Goal: Task Accomplishment & Management: Use online tool/utility

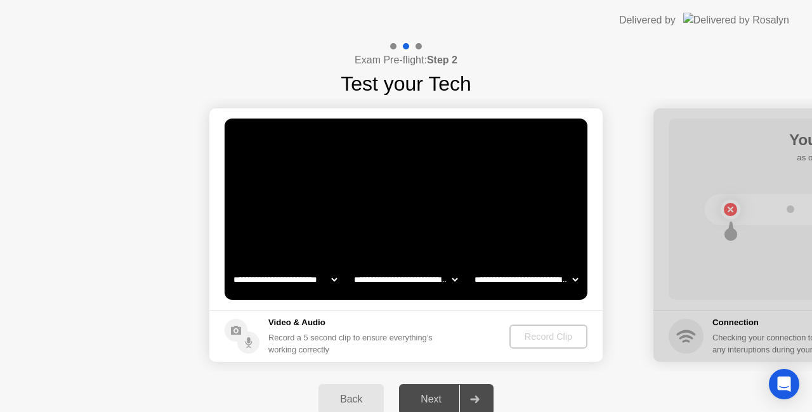
select select "**********"
select select "*******"
click at [576, 277] on select "**********" at bounding box center [526, 279] width 109 height 25
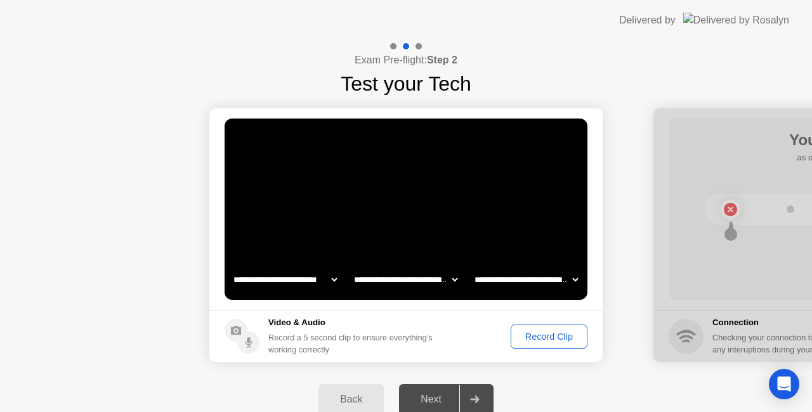
click at [538, 335] on div "Record Clip" at bounding box center [549, 337] width 68 height 10
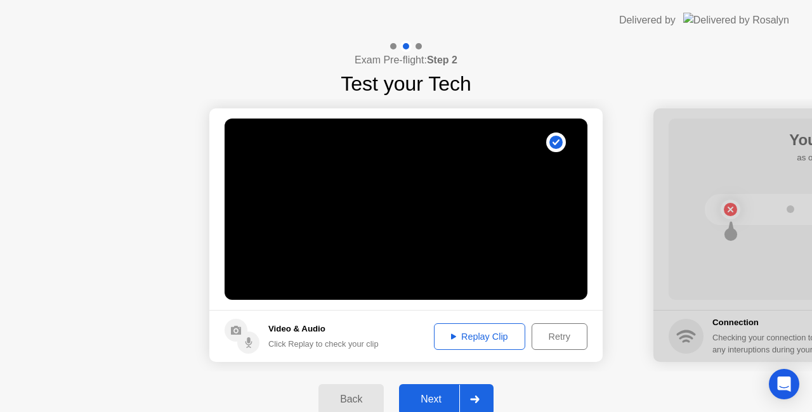
click at [477, 402] on icon at bounding box center [474, 400] width 9 height 8
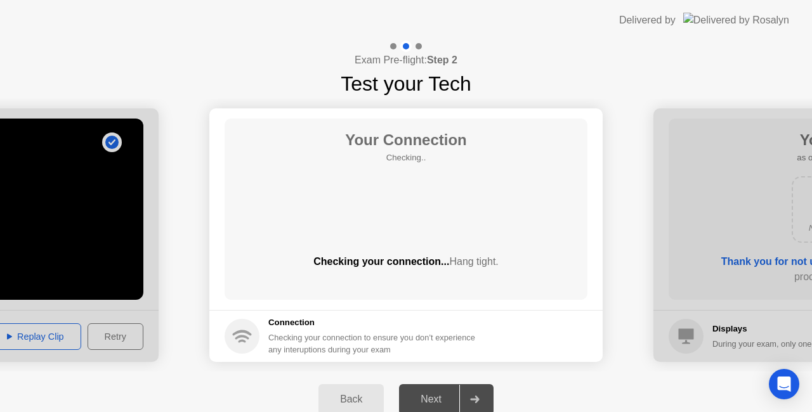
click at [510, 225] on div "Your Connection Checking.. Checking your connection... Hang tight." at bounding box center [406, 209] width 363 height 181
click at [481, 392] on div at bounding box center [474, 399] width 30 height 29
click at [560, 212] on div "Your Connection Checking.. Checking your connection... Hang tight." at bounding box center [406, 209] width 363 height 181
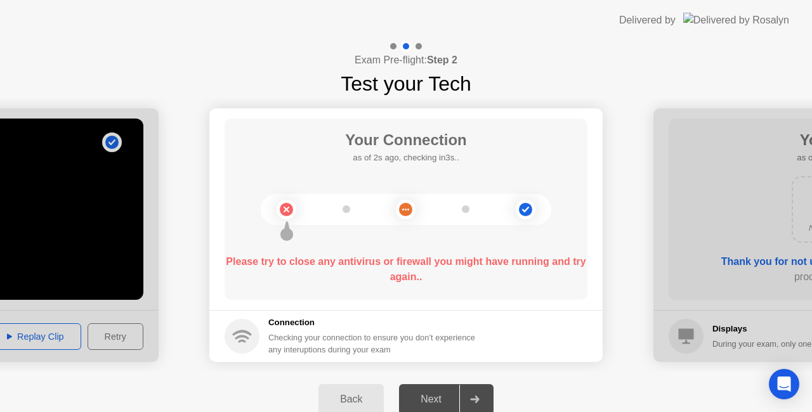
click at [505, 263] on b "Please try to close any antivirus or firewall you might have running and try ag…" at bounding box center [406, 269] width 360 height 26
click at [553, 231] on div "Your Connection as of 4s ago, checking in1s.. Please try to close any antivirus…" at bounding box center [406, 209] width 363 height 181
click at [479, 256] on b "Please try to close any antivirus or firewall you might have running and try ag…" at bounding box center [406, 269] width 360 height 26
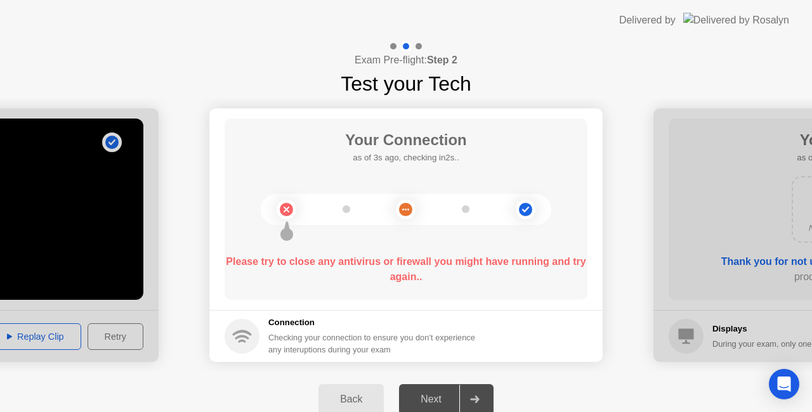
click at [479, 259] on b "Please try to close any antivirus or firewall you might have running and try ag…" at bounding box center [406, 269] width 360 height 26
click at [476, 268] on div "Please try to close any antivirus or firewall you might have running and try ag…" at bounding box center [406, 269] width 363 height 30
click at [463, 256] on b "Please try to close any antivirus or firewall you might have running and try ag…" at bounding box center [406, 269] width 360 height 26
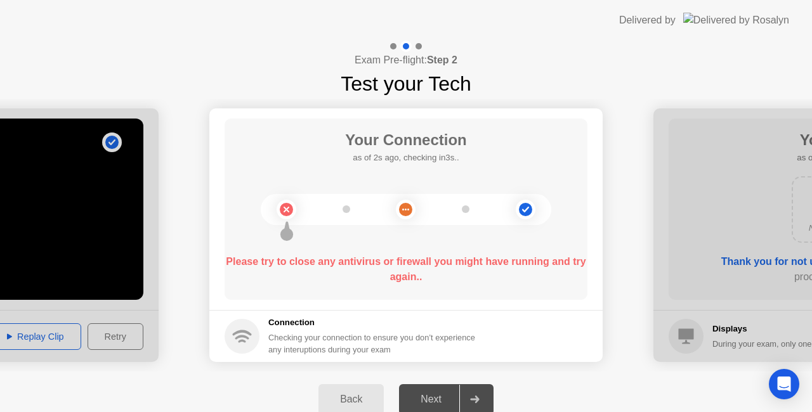
click at [463, 256] on b "Please try to close any antivirus or firewall you might have running and try ag…" at bounding box center [406, 269] width 360 height 26
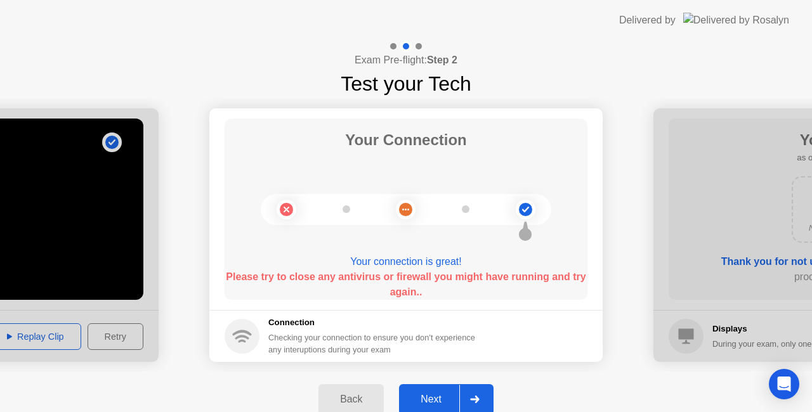
click at [467, 251] on div "Your Connection Your connection is great! Please try to close any antivirus or …" at bounding box center [406, 209] width 363 height 181
click at [398, 209] on circle at bounding box center [406, 210] width 20 height 20
click at [402, 209] on circle at bounding box center [403, 210] width 2 height 2
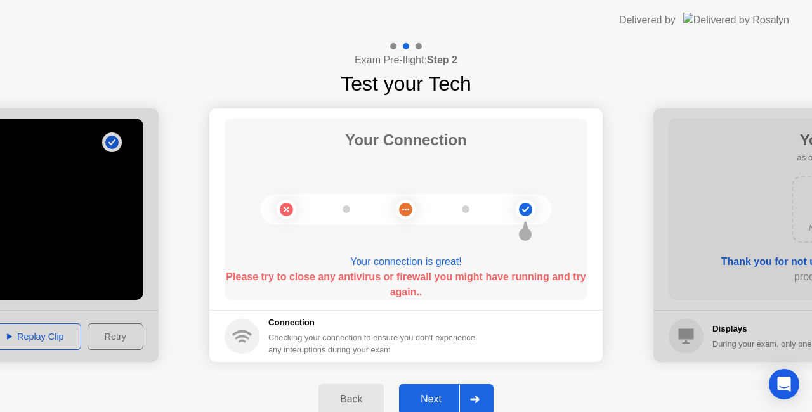
click at [527, 235] on circle at bounding box center [525, 234] width 13 height 13
click at [482, 395] on div at bounding box center [474, 399] width 30 height 29
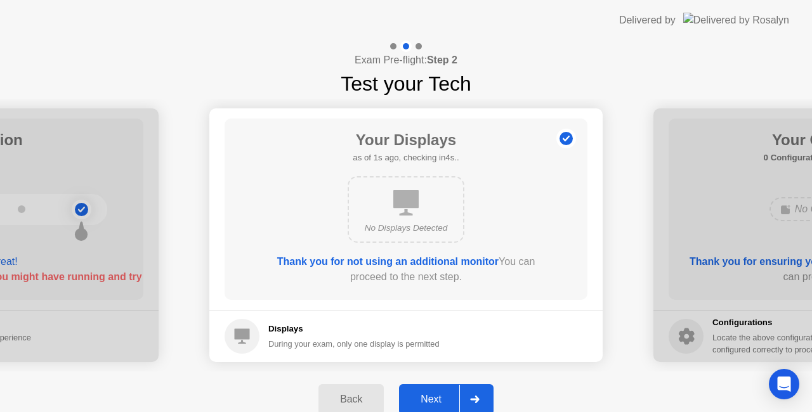
click at [470, 395] on div at bounding box center [474, 399] width 30 height 29
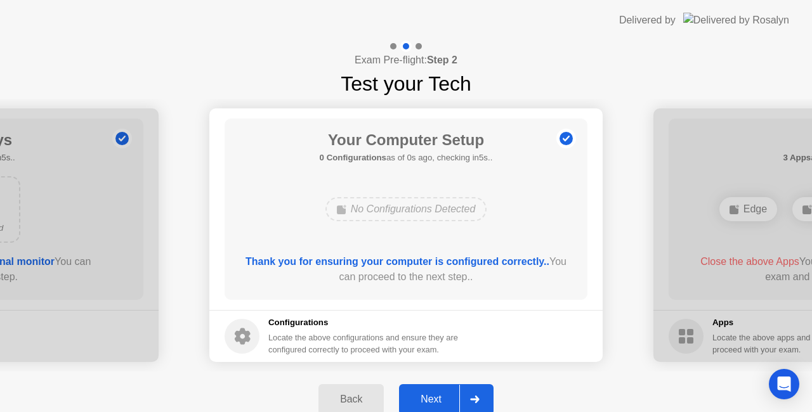
click at [475, 400] on icon at bounding box center [474, 400] width 9 height 8
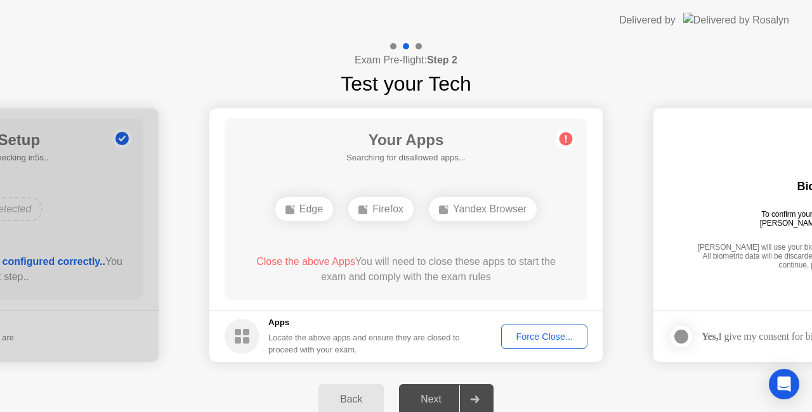
click at [529, 337] on div "Force Close..." at bounding box center [544, 337] width 77 height 10
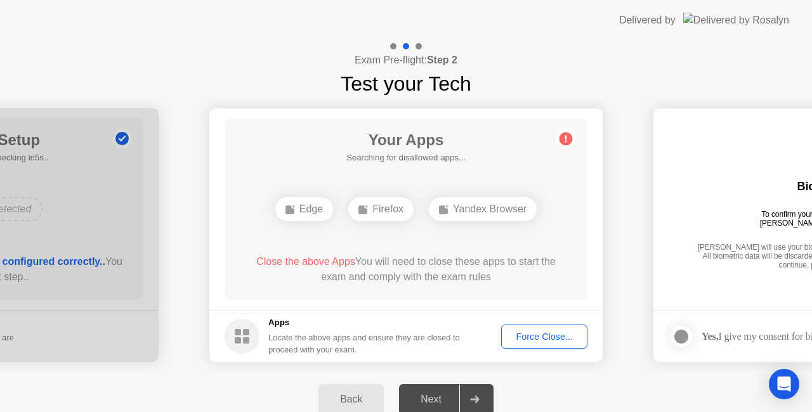
click at [534, 334] on div "Force Close..." at bounding box center [544, 337] width 77 height 10
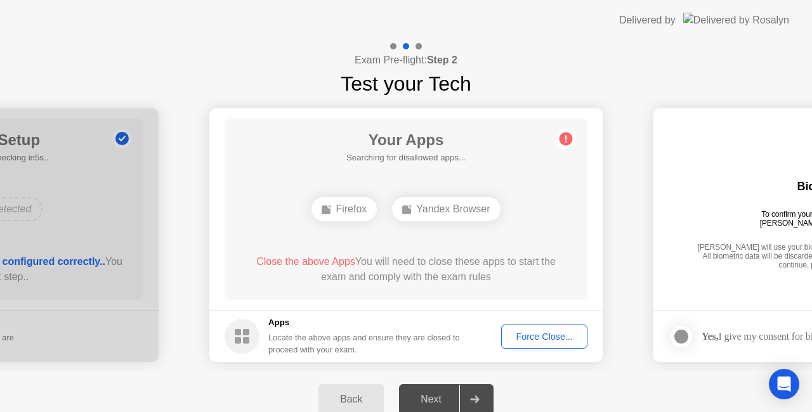
click at [546, 336] on div "Force Close..." at bounding box center [544, 337] width 77 height 10
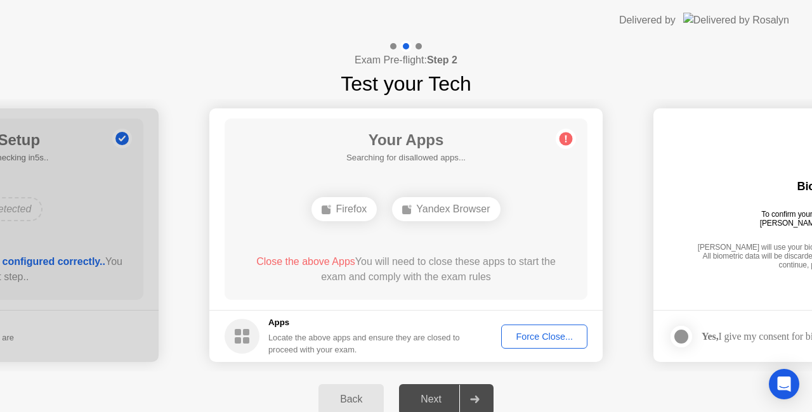
click at [458, 213] on div "Yandex Browser" at bounding box center [446, 209] width 108 height 24
click at [547, 336] on div "Force Close..." at bounding box center [544, 337] width 77 height 10
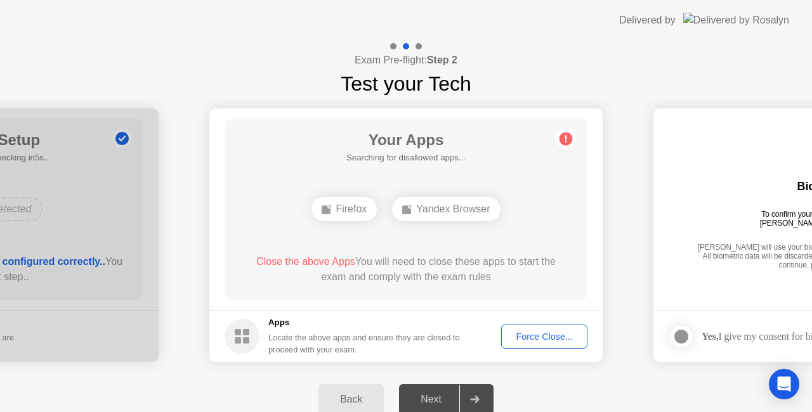
click at [542, 338] on div "Force Close..." at bounding box center [544, 337] width 77 height 10
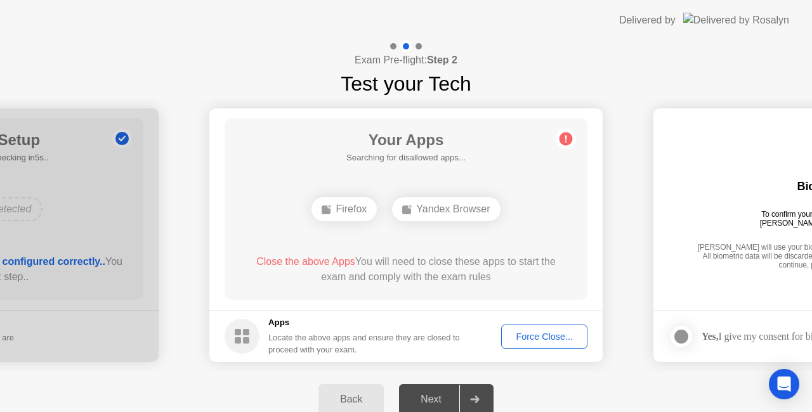
click at [292, 263] on span "Close the above Apps" at bounding box center [305, 261] width 99 height 11
click at [306, 263] on span "Close the above Apps" at bounding box center [305, 261] width 99 height 11
click at [437, 217] on div "Yandex Browser" at bounding box center [446, 209] width 108 height 24
click at [437, 213] on div "Yandex Browser" at bounding box center [446, 209] width 108 height 24
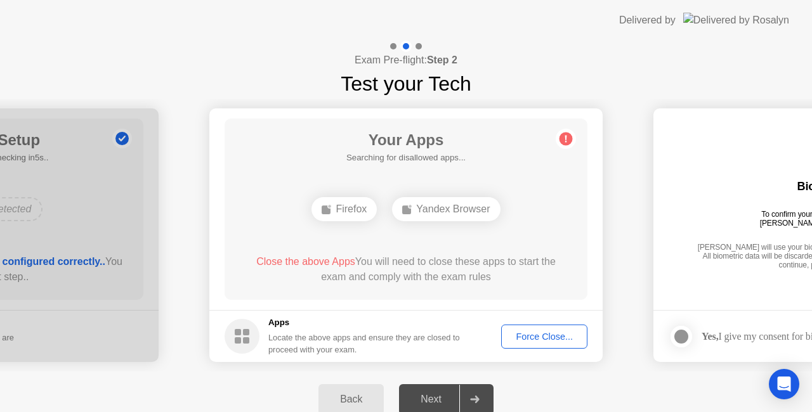
click at [437, 213] on div "Yandex Browser" at bounding box center [446, 209] width 108 height 24
click at [570, 136] on circle at bounding box center [566, 139] width 13 height 13
click at [549, 332] on div "Force Close..." at bounding box center [544, 337] width 77 height 10
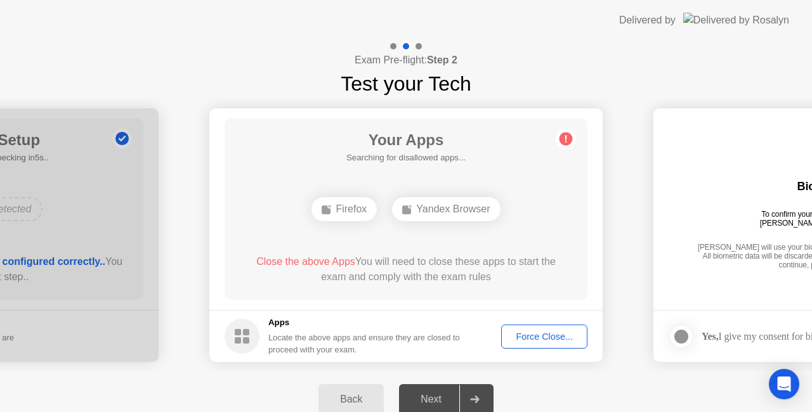
click at [551, 341] on div "Force Close..." at bounding box center [544, 337] width 77 height 10
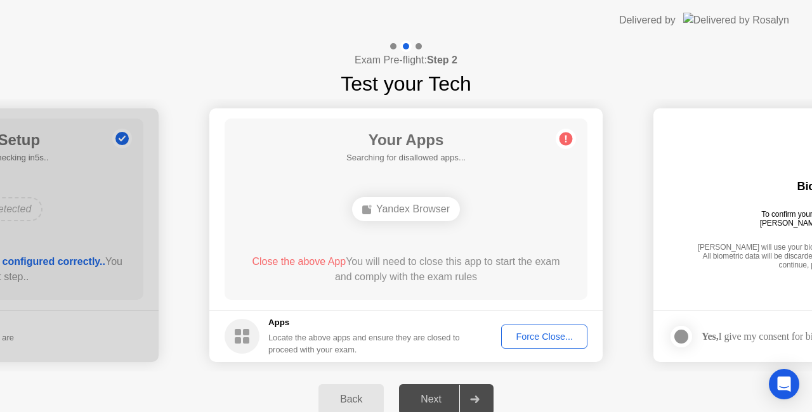
click at [548, 332] on div "Force Close..." at bounding box center [544, 337] width 77 height 10
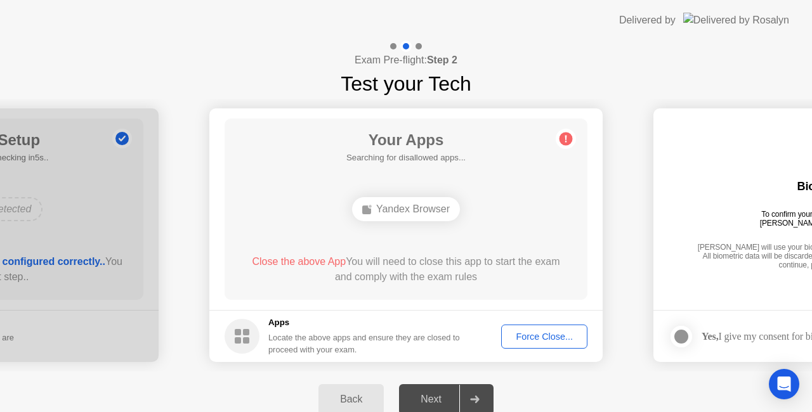
click at [561, 332] on div "Force Close..." at bounding box center [544, 337] width 77 height 10
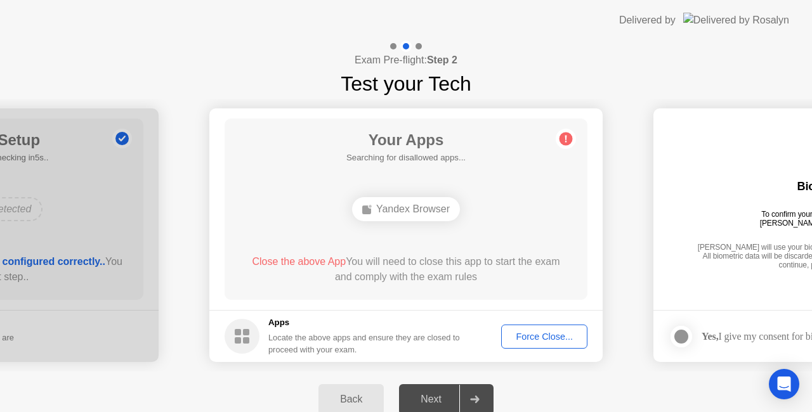
click at [556, 332] on div "Force Close..." at bounding box center [544, 337] width 77 height 10
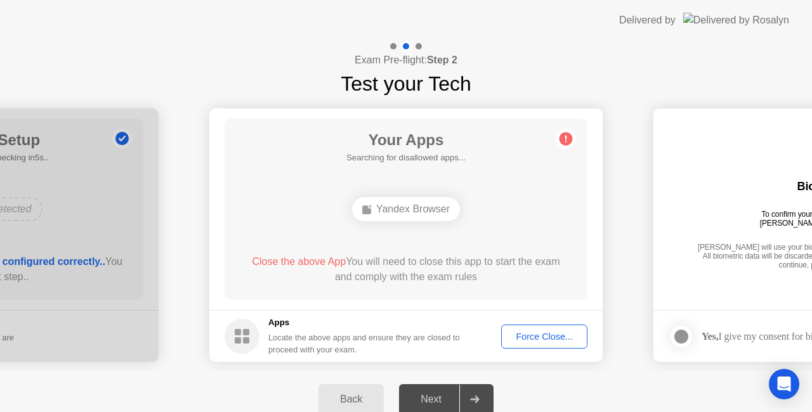
click at [550, 336] on div "Force Close..." at bounding box center [544, 337] width 77 height 10
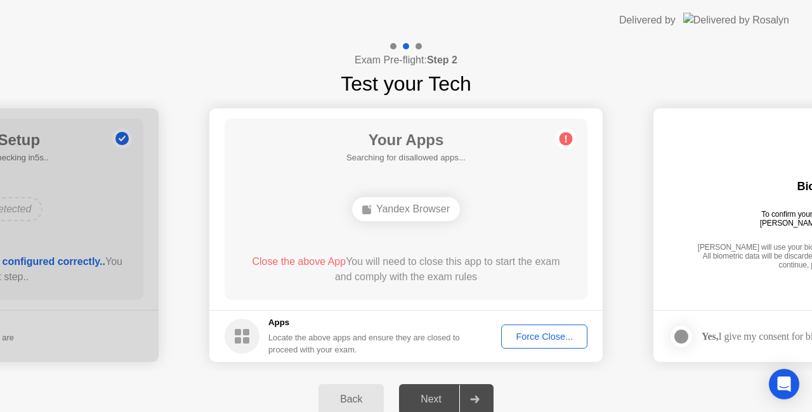
click at [547, 337] on div "Force Close..." at bounding box center [544, 337] width 77 height 10
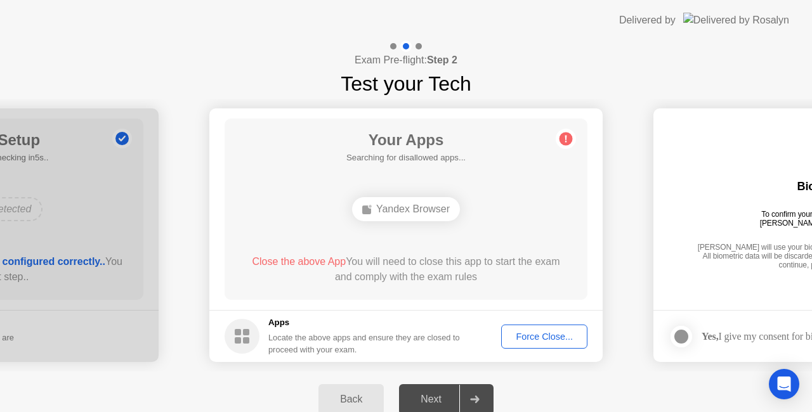
click at [551, 336] on div "Force Close..." at bounding box center [544, 337] width 77 height 10
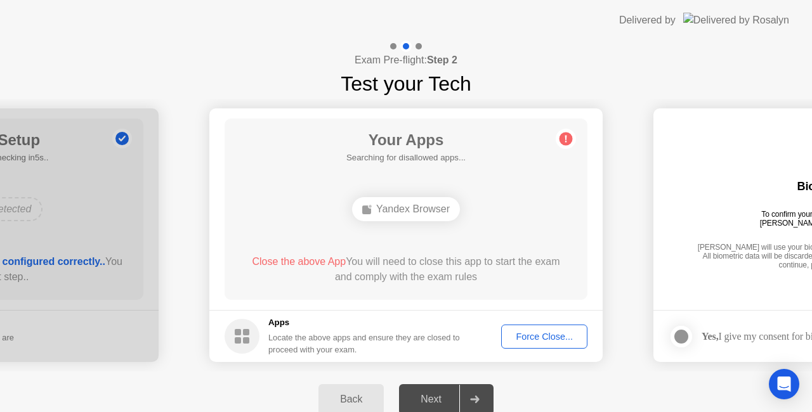
click at [480, 409] on div at bounding box center [474, 399] width 30 height 29
click at [480, 405] on div at bounding box center [474, 399] width 30 height 29
click at [481, 404] on div at bounding box center [474, 399] width 30 height 29
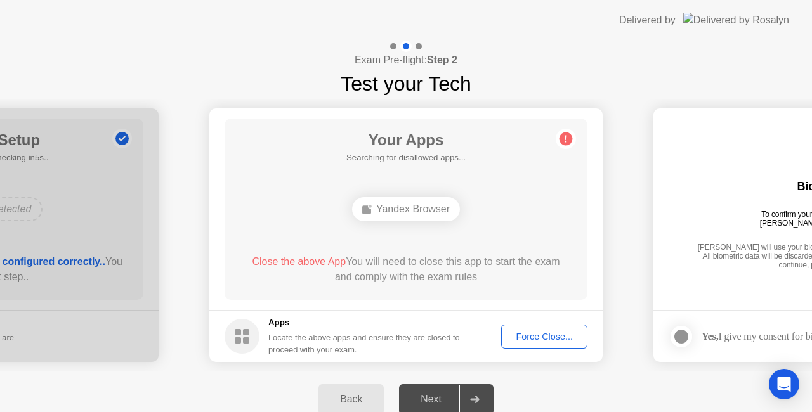
click at [433, 335] on div "Locate the above apps and ensure they are closed to proceed with your exam." at bounding box center [364, 344] width 192 height 24
click at [548, 342] on div "Force Close..." at bounding box center [544, 337] width 77 height 10
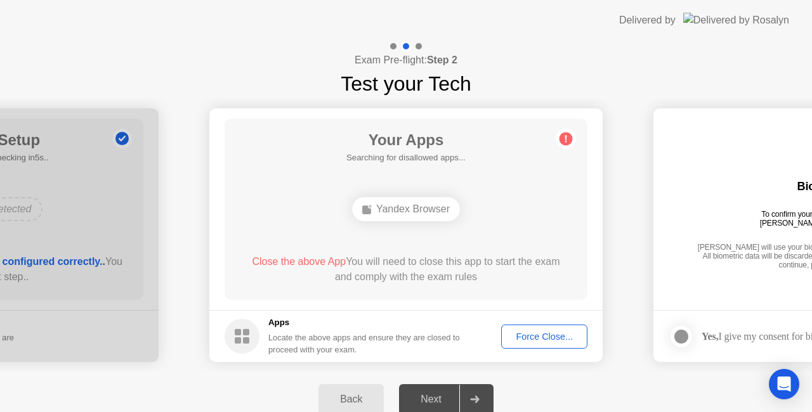
click at [407, 214] on div "Yandex Browser" at bounding box center [406, 209] width 108 height 24
click at [406, 212] on div "Yandex Browser" at bounding box center [406, 209] width 108 height 24
click at [529, 340] on div "Force Close..." at bounding box center [544, 337] width 77 height 10
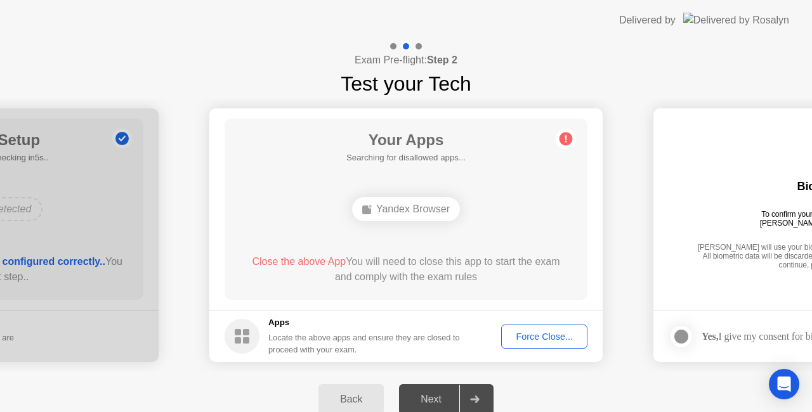
click at [541, 338] on div "Force Close..." at bounding box center [544, 337] width 77 height 10
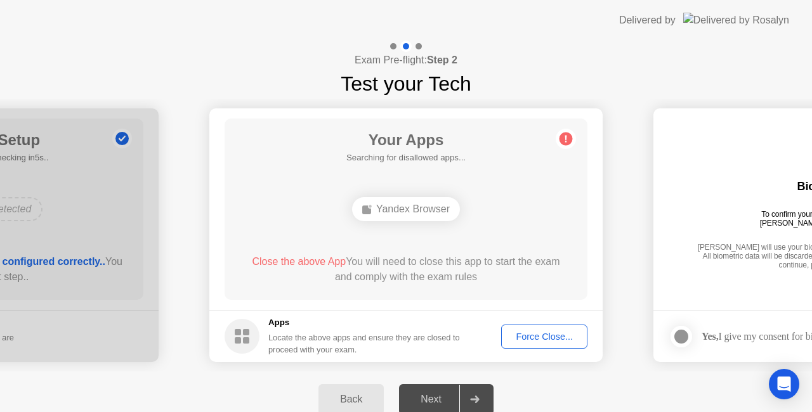
click at [457, 208] on div "Yandex Browser" at bounding box center [406, 209] width 108 height 24
click at [441, 206] on div "Yandex Browser" at bounding box center [406, 209] width 108 height 24
click at [441, 260] on div "Close the above App You will need to close this app to start the exam and compl…" at bounding box center [406, 269] width 327 height 30
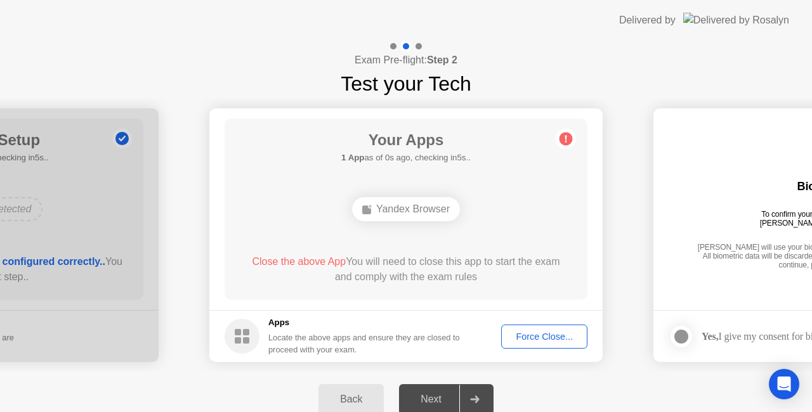
click at [441, 260] on div "Close the above App You will need to close this app to start the exam and compl…" at bounding box center [406, 269] width 327 height 30
click at [546, 342] on div "Force Close..." at bounding box center [544, 337] width 77 height 10
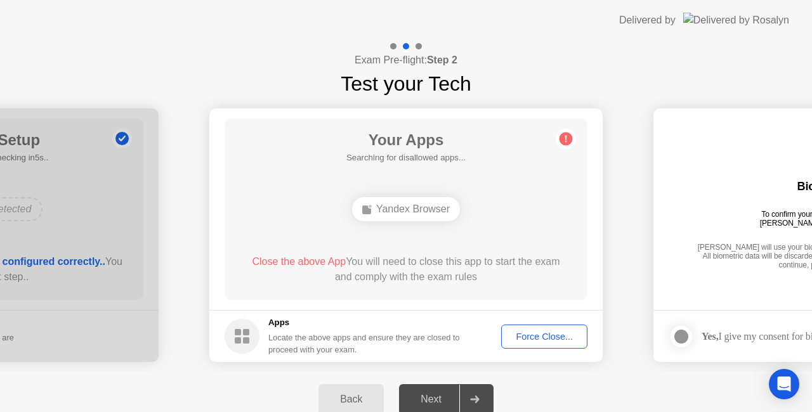
click at [579, 385] on div "Back Next" at bounding box center [406, 400] width 812 height 56
click at [579, 383] on div "Back Next" at bounding box center [406, 400] width 812 height 56
click at [480, 392] on div at bounding box center [474, 399] width 30 height 29
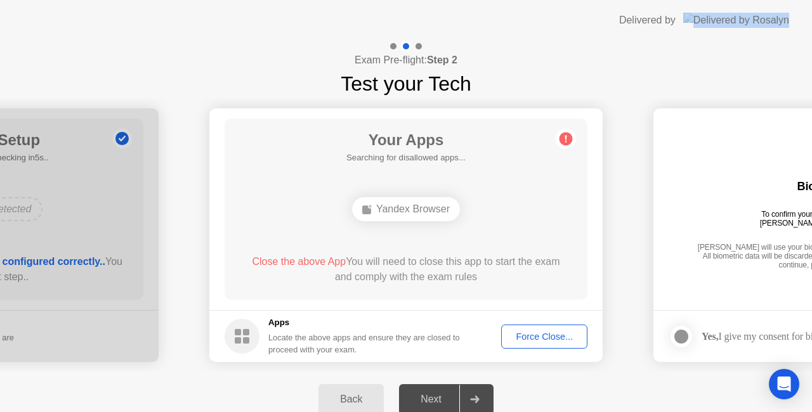
click at [480, 392] on div at bounding box center [474, 399] width 30 height 29
click at [475, 400] on icon at bounding box center [474, 400] width 9 height 8
click at [539, 372] on div "Back Next" at bounding box center [406, 400] width 812 height 56
click at [541, 332] on div "Force Close..." at bounding box center [544, 337] width 77 height 10
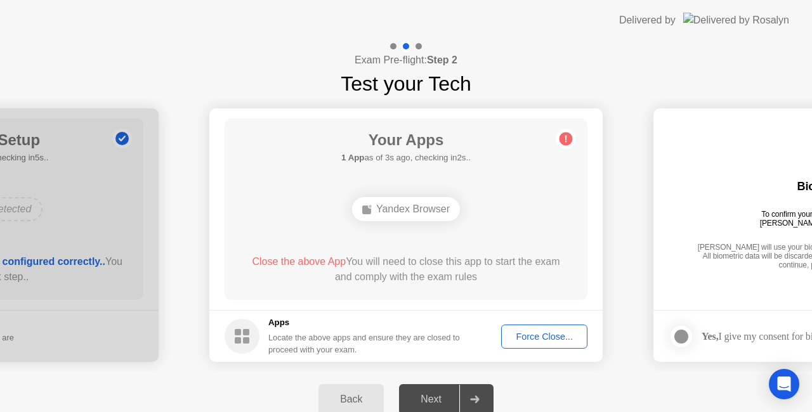
click at [560, 335] on div "Force Close..." at bounding box center [544, 337] width 77 height 10
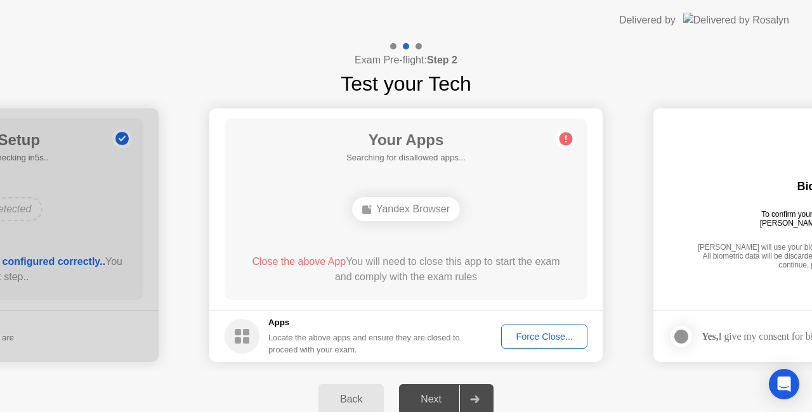
click at [398, 203] on div "Yandex Browser" at bounding box center [406, 209] width 108 height 24
click at [554, 328] on button "Force Close..." at bounding box center [544, 337] width 86 height 24
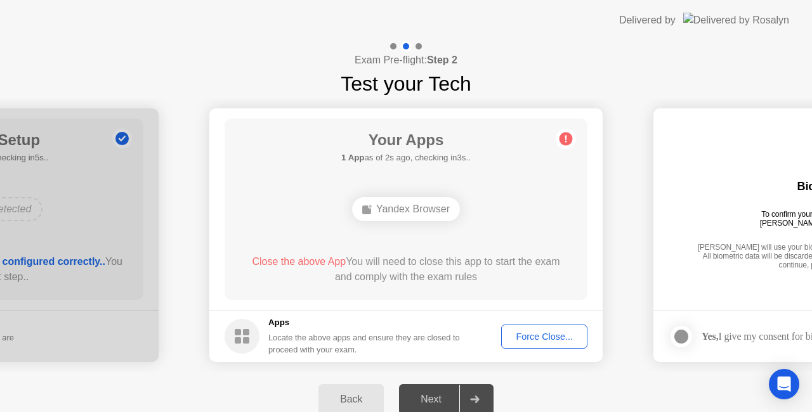
click at [440, 201] on div "Yandex Browser" at bounding box center [406, 209] width 108 height 24
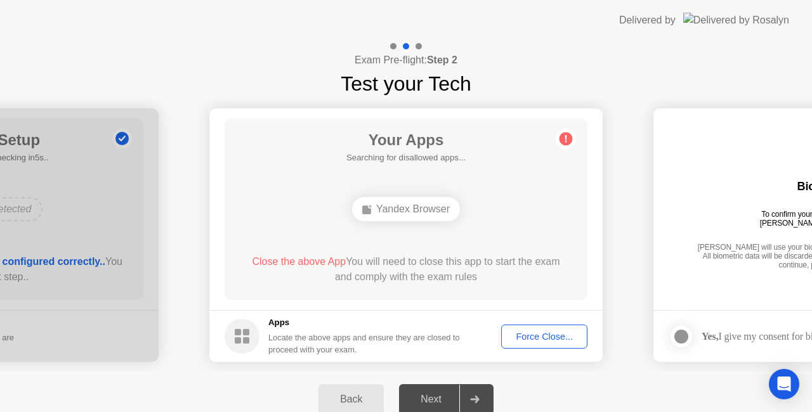
click at [538, 334] on div "Force Close..." at bounding box center [544, 337] width 77 height 10
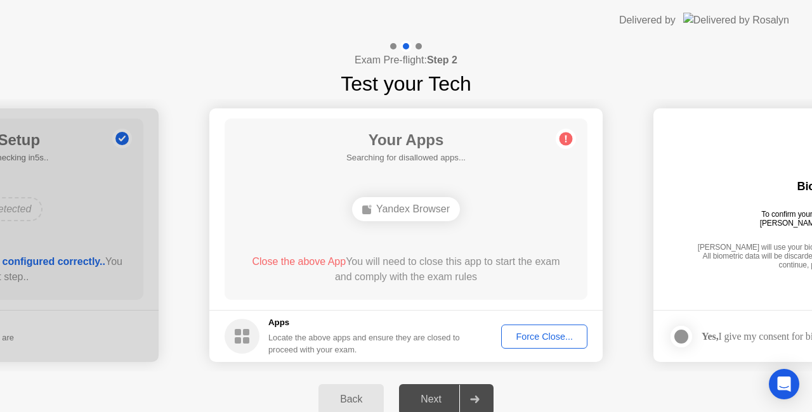
click at [558, 335] on div "Force Close..." at bounding box center [544, 337] width 77 height 10
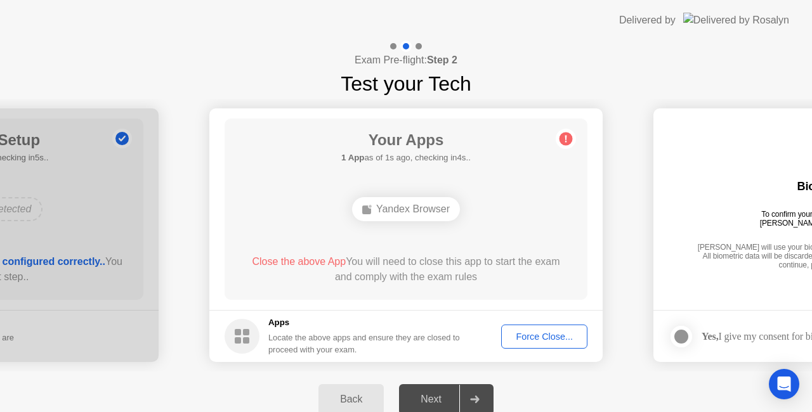
click at [534, 339] on div "Force Close..." at bounding box center [544, 337] width 77 height 10
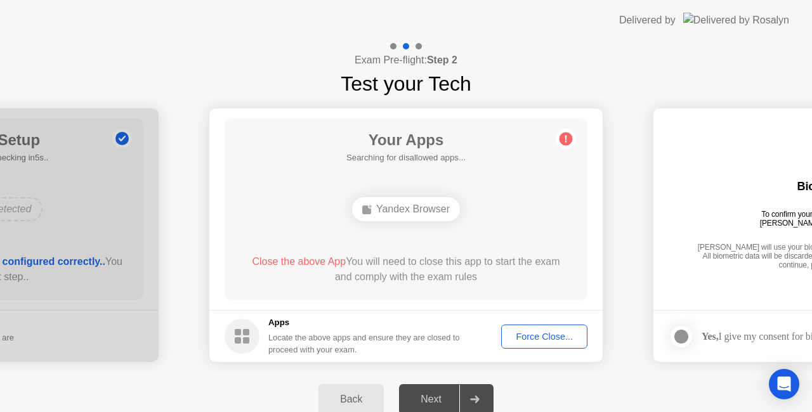
click at [530, 332] on div "Force Close..." at bounding box center [544, 337] width 77 height 10
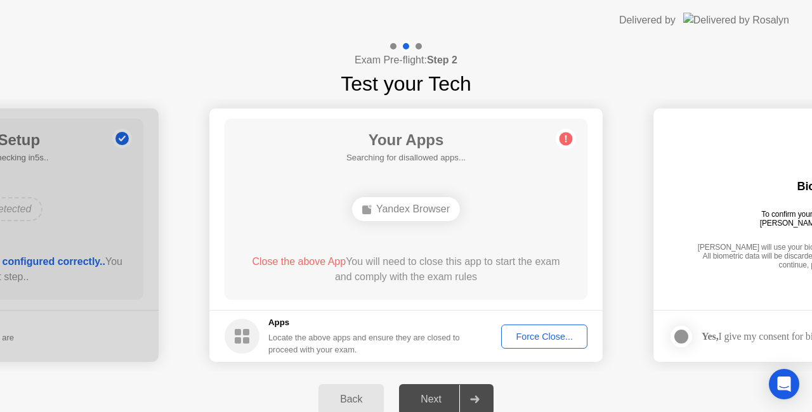
click at [539, 329] on button "Force Close..." at bounding box center [544, 337] width 86 height 24
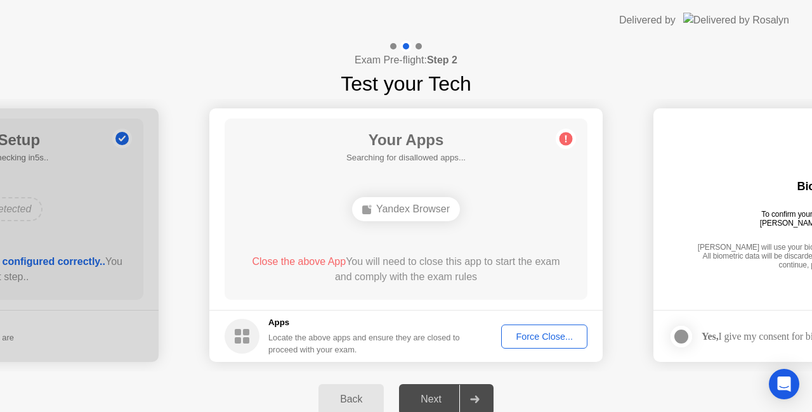
click at [527, 327] on button "Force Close..." at bounding box center [544, 337] width 86 height 24
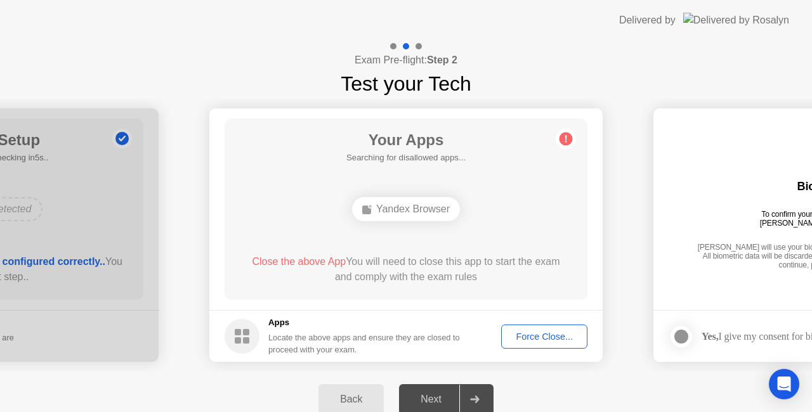
click at [390, 211] on div "Yandex Browser" at bounding box center [406, 209] width 108 height 24
click at [539, 333] on div "Force Close..." at bounding box center [544, 337] width 77 height 10
click at [541, 412] on div at bounding box center [406, 412] width 812 height 0
click at [538, 412] on div at bounding box center [406, 412] width 812 height 0
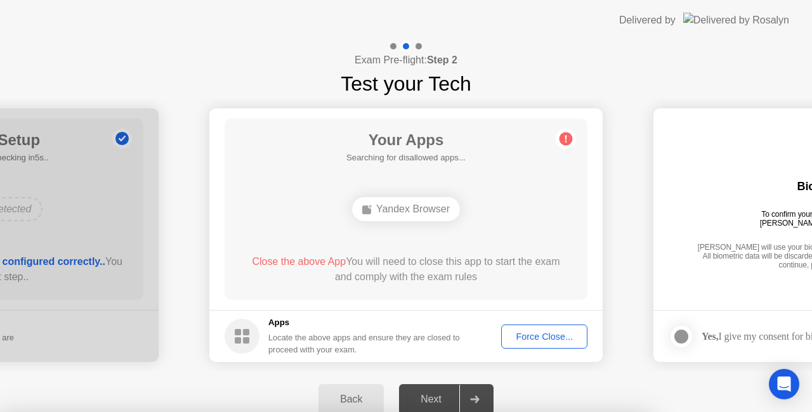
click at [543, 334] on div "Force Close..." at bounding box center [544, 337] width 77 height 10
click at [408, 209] on div "Yandex Browser" at bounding box center [406, 209] width 108 height 24
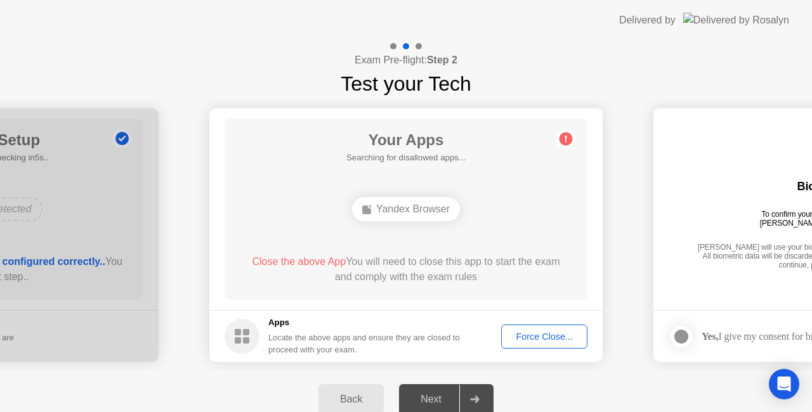
click at [408, 209] on div "Yandex Browser" at bounding box center [406, 209] width 108 height 24
click at [572, 338] on div "Force Close..." at bounding box center [544, 337] width 77 height 10
click at [555, 412] on div at bounding box center [406, 412] width 812 height 0
click at [546, 412] on div at bounding box center [406, 412] width 812 height 0
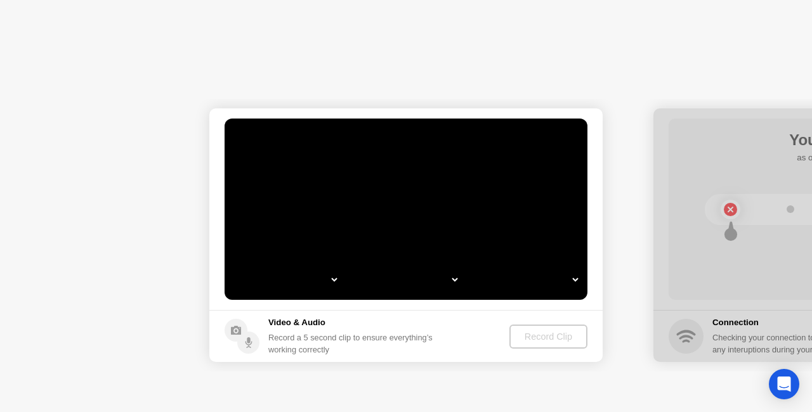
select select "Available cameras"
select select "Available speakers"
select select "Available microphones"
select select "*"
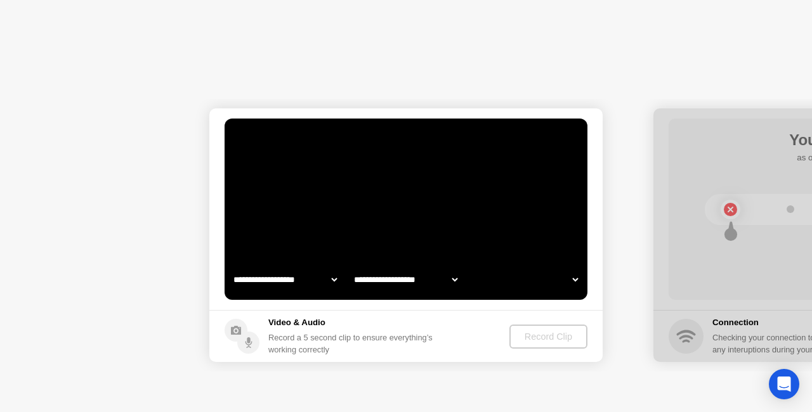
select select "*"
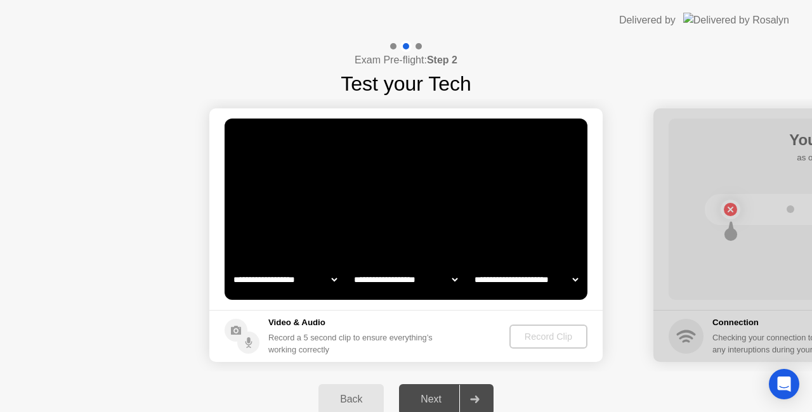
select select "**********"
select select "*******"
click at [541, 338] on div "Record Clip" at bounding box center [549, 337] width 68 height 10
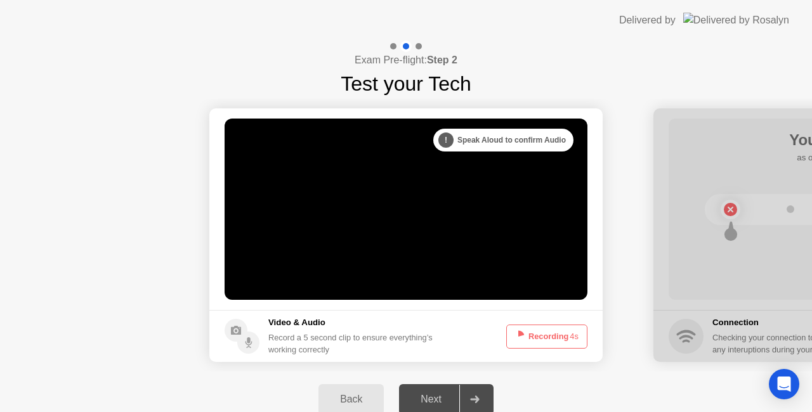
click at [541, 338] on button "Recording 4s" at bounding box center [546, 337] width 81 height 24
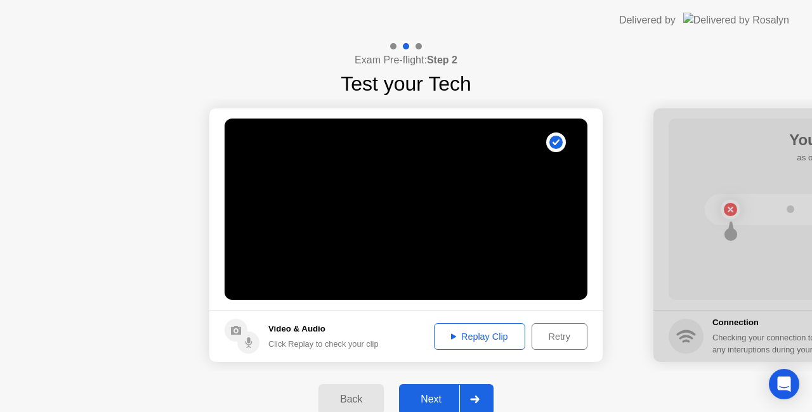
click at [485, 390] on div at bounding box center [474, 399] width 30 height 29
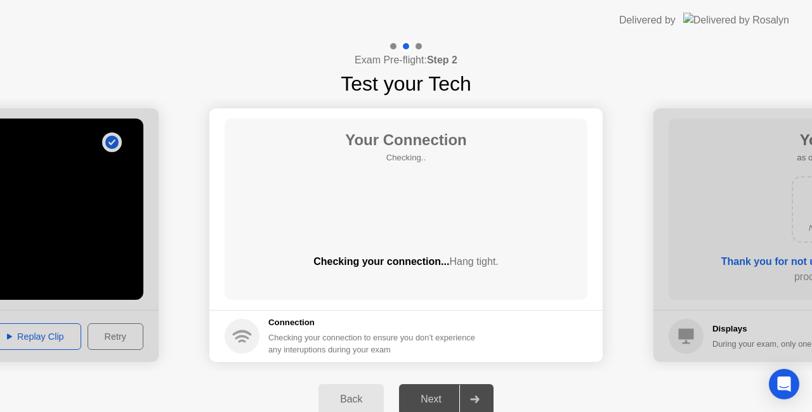
click at [440, 264] on div "Checking your connection... Hang tight." at bounding box center [406, 261] width 363 height 15
click at [447, 273] on div "Checking your connection... Hang tight." at bounding box center [406, 272] width 363 height 36
click at [447, 258] on div "Checking your connection... Hang tight." at bounding box center [406, 261] width 363 height 15
click at [482, 270] on div "Checking your connection... Hang tight." at bounding box center [406, 272] width 363 height 36
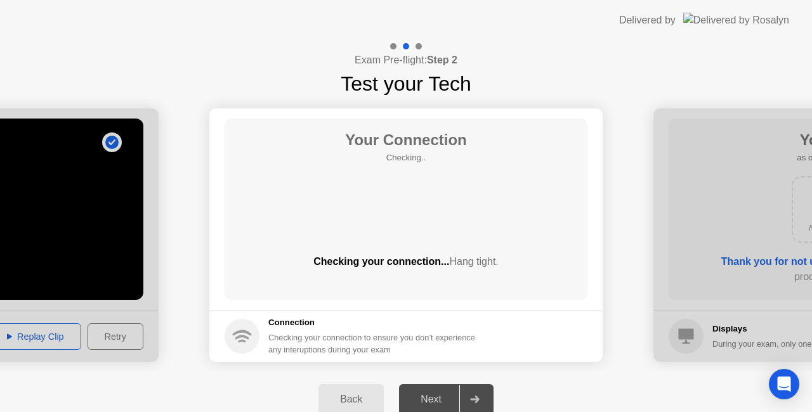
click at [519, 286] on div "Checking your connection... Hang tight." at bounding box center [406, 272] width 363 height 36
click at [461, 273] on div "Checking your connection... Hang tight." at bounding box center [406, 272] width 363 height 36
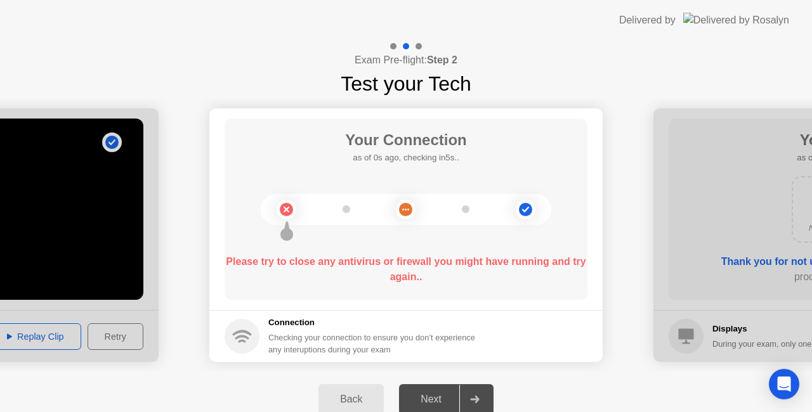
click at [449, 260] on b "Please try to close any antivirus or firewall you might have running and try ag…" at bounding box center [406, 269] width 360 height 26
click at [449, 276] on div "Please try to close any antivirus or firewall you might have running and try ag…" at bounding box center [406, 269] width 363 height 30
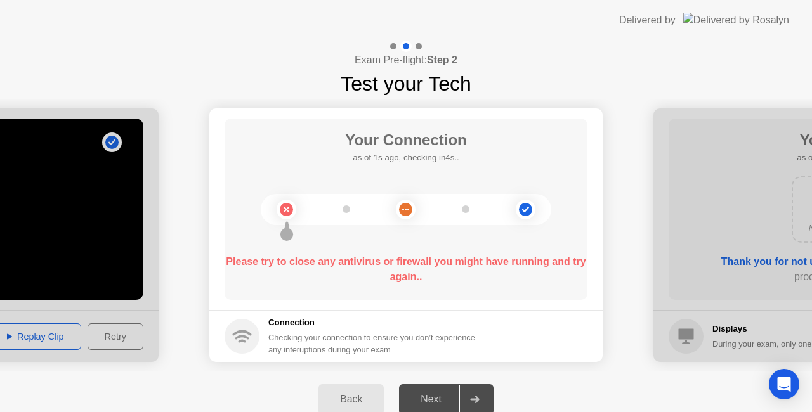
click at [399, 267] on b "Please try to close any antivirus or firewall you might have running and try ag…" at bounding box center [406, 269] width 360 height 26
click at [391, 211] on icon at bounding box center [405, 209] width 51 height 51
click at [411, 204] on circle at bounding box center [406, 210] width 20 height 20
click at [411, 208] on circle at bounding box center [405, 209] width 13 height 13
click at [483, 346] on div "Checking your connection to ensure you don’t experience any interuptions during…" at bounding box center [375, 344] width 214 height 24
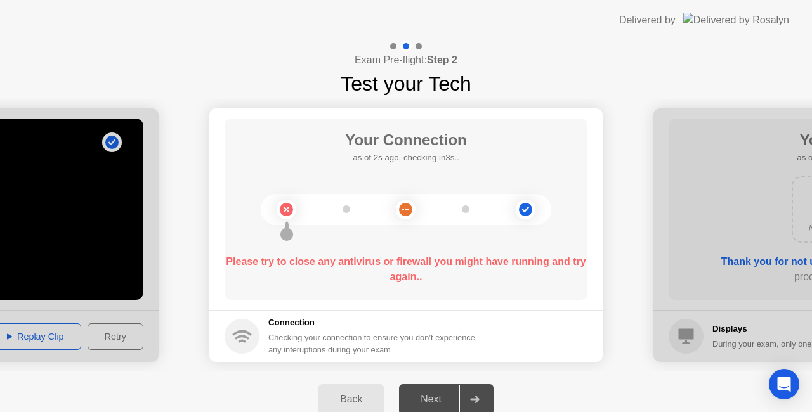
click at [481, 402] on div at bounding box center [474, 399] width 30 height 29
click at [388, 230] on icon at bounding box center [405, 209] width 51 height 51
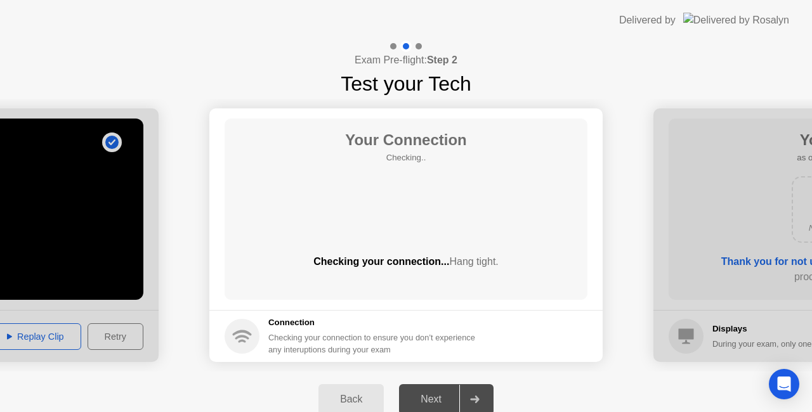
click at [398, 257] on div "Checking your connection... Hang tight." at bounding box center [406, 261] width 363 height 15
click at [395, 275] on div "Checking your connection... Hang tight." at bounding box center [406, 272] width 363 height 36
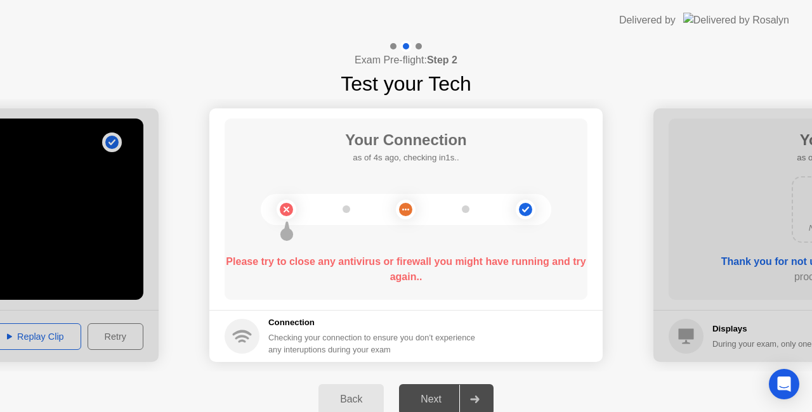
click at [421, 284] on div "Please try to close any antivirus or firewall you might have running and try ag…" at bounding box center [406, 269] width 363 height 30
click at [470, 274] on div "Please try to close any antivirus or firewall you might have running and try ag…" at bounding box center [406, 269] width 363 height 30
click at [466, 291] on div "Your Connection as of 3s ago, checking in2s.. Please try to close any antivirus…" at bounding box center [406, 209] width 363 height 181
click at [466, 292] on div "Your Connection as of 3s ago, checking in2s.. Please try to close any antivirus…" at bounding box center [406, 209] width 363 height 181
click at [458, 260] on b "Please try to close any antivirus or firewall you might have running and try ag…" at bounding box center [406, 269] width 360 height 26
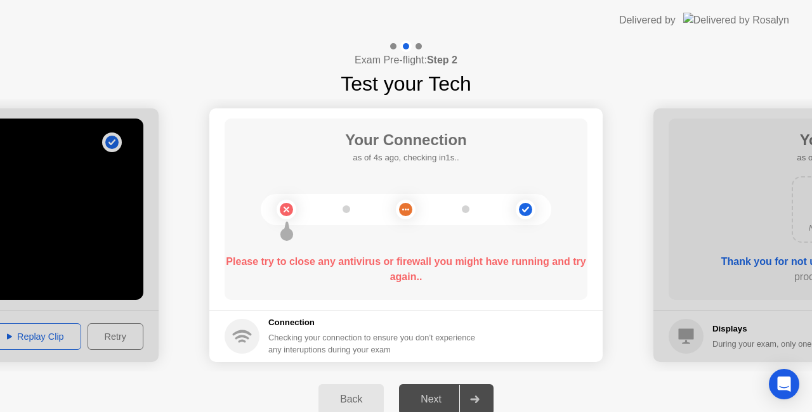
click at [458, 260] on b "Please try to close any antivirus or firewall you might have running and try ag…" at bounding box center [406, 269] width 360 height 26
click at [413, 218] on icon at bounding box center [405, 209] width 51 height 51
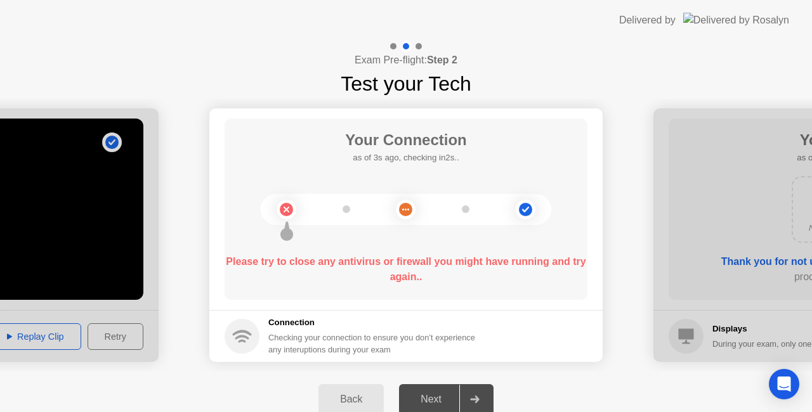
click at [413, 218] on icon at bounding box center [405, 209] width 51 height 51
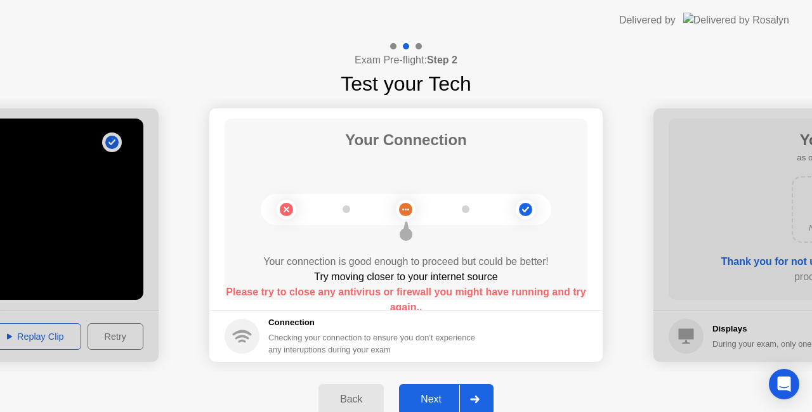
click at [480, 397] on icon at bounding box center [475, 400] width 10 height 8
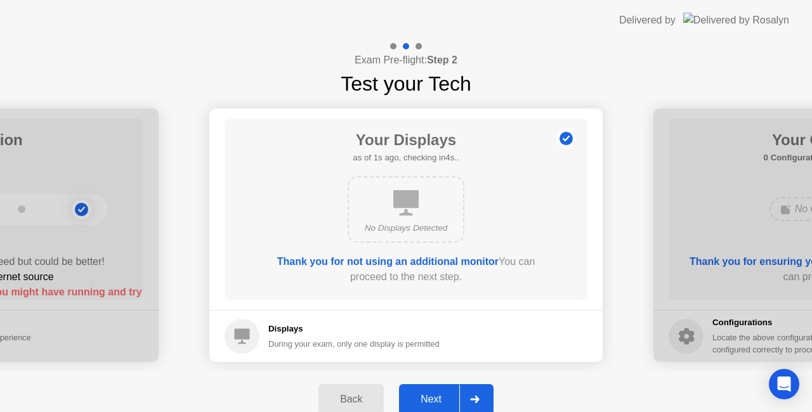
click at [480, 397] on icon at bounding box center [475, 400] width 10 height 8
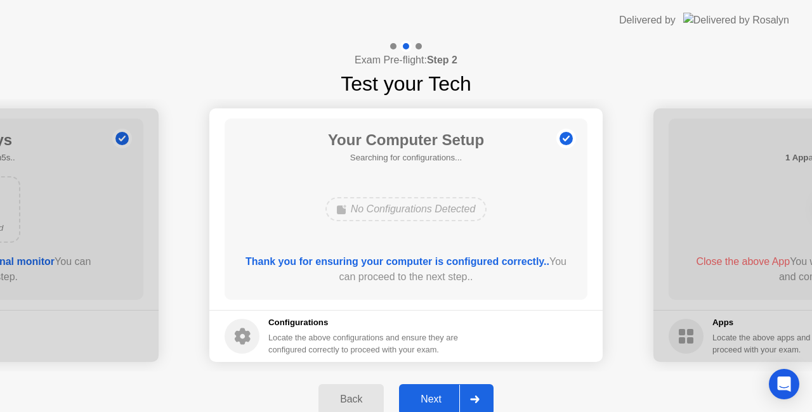
click at [480, 397] on div at bounding box center [474, 399] width 30 height 29
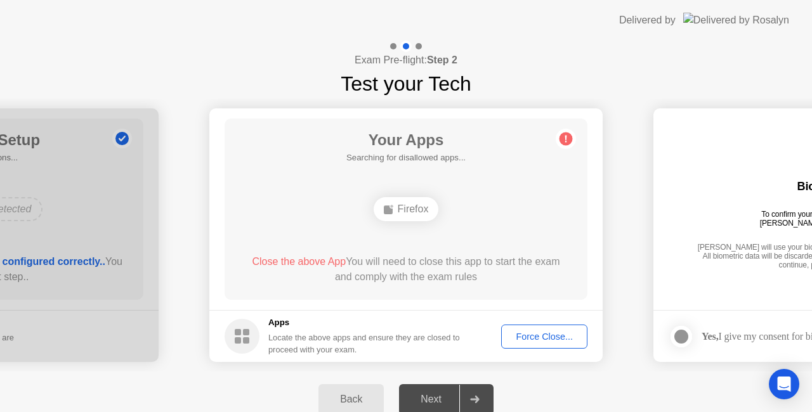
click at [537, 332] on div "Force Close..." at bounding box center [544, 337] width 77 height 10
click at [485, 186] on div "Your Apps Searching for disallowed apps... Firefox Close the above App You will…" at bounding box center [406, 209] width 363 height 181
click at [540, 339] on div "Force Close..." at bounding box center [544, 337] width 77 height 10
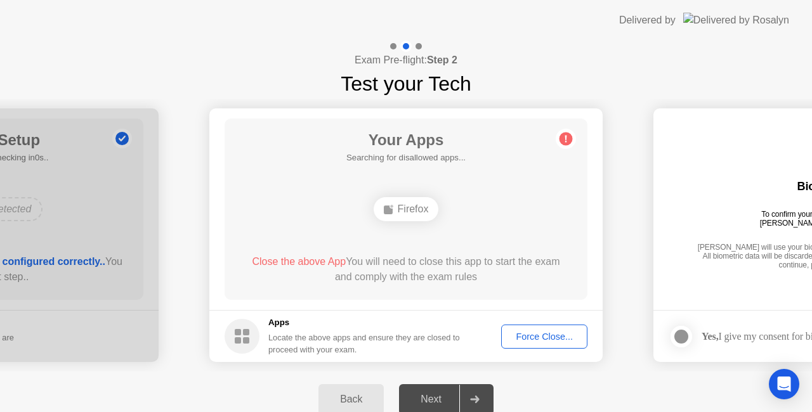
click at [555, 334] on div "Force Close..." at bounding box center [544, 337] width 77 height 10
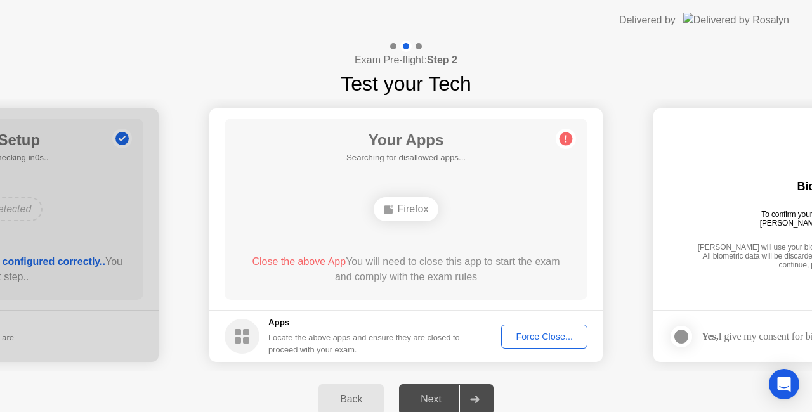
click at [552, 338] on div "Force Close..." at bounding box center [544, 337] width 77 height 10
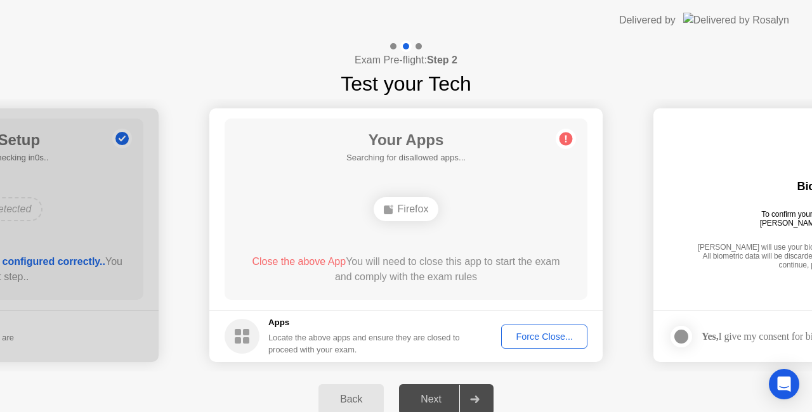
click at [553, 340] on div "Force Close..." at bounding box center [544, 337] width 77 height 10
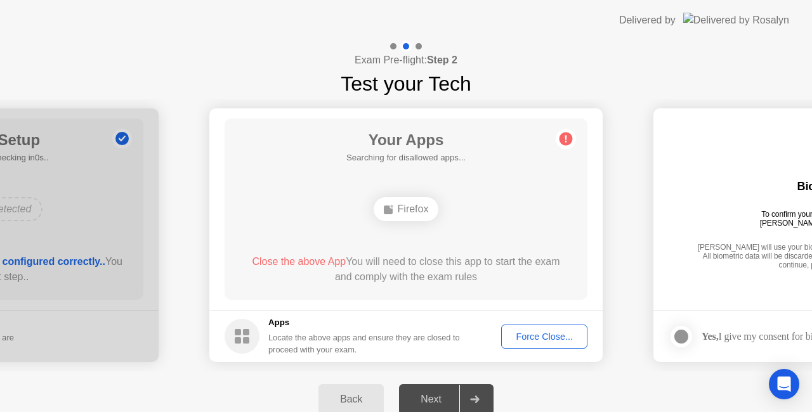
click at [445, 267] on div "Close the above App You will need to close this app to start the exam and compl…" at bounding box center [406, 269] width 327 height 30
click at [530, 336] on div "Force Close..." at bounding box center [544, 337] width 77 height 10
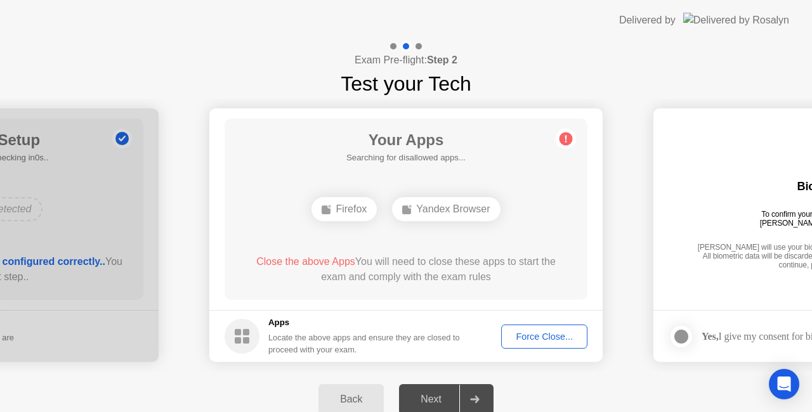
click at [346, 397] on div "Back" at bounding box center [351, 399] width 58 height 11
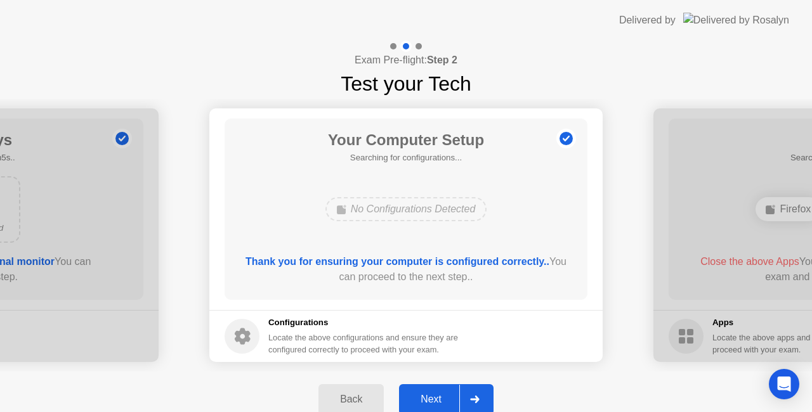
click at [346, 397] on div "Back" at bounding box center [351, 399] width 58 height 11
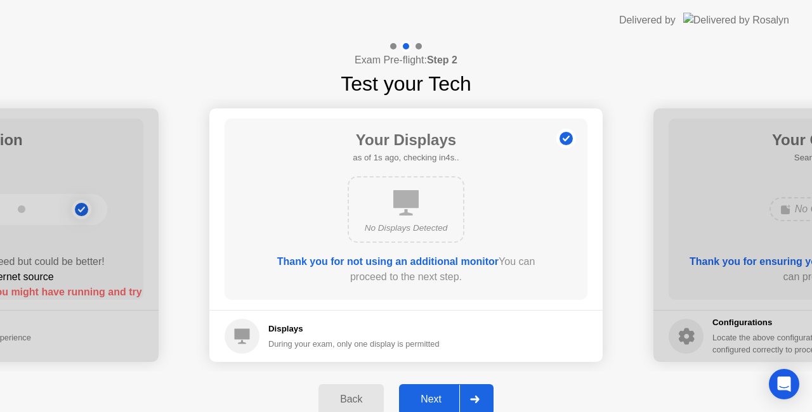
click at [476, 398] on icon at bounding box center [474, 400] width 9 height 8
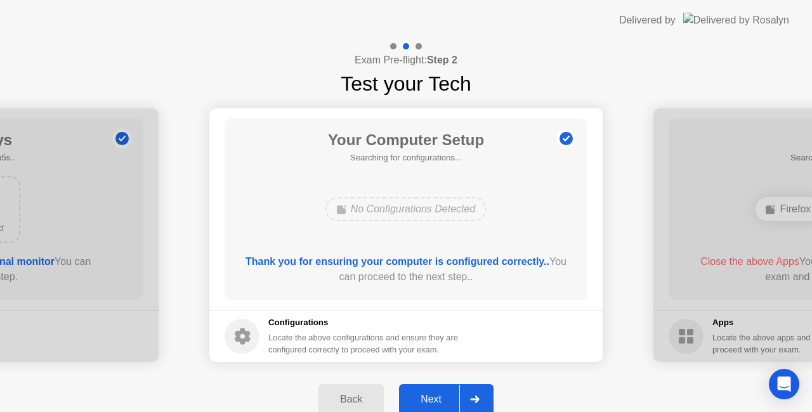
click at [476, 398] on icon at bounding box center [474, 400] width 9 height 8
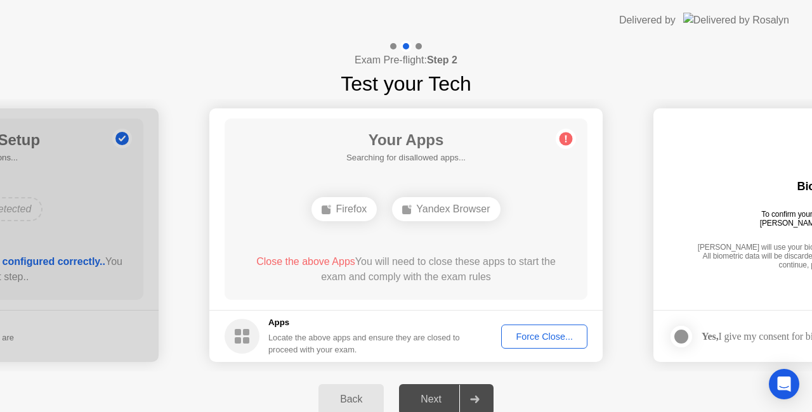
click at [510, 230] on div "Your Apps Searching for disallowed apps... Firefox Yandex Browser Close the abo…" at bounding box center [406, 209] width 363 height 181
click at [529, 339] on div "Force Close..." at bounding box center [544, 337] width 77 height 10
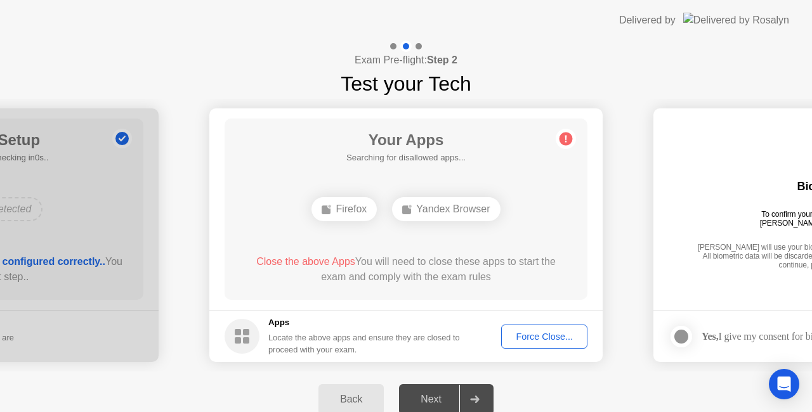
click at [545, 333] on div "Force Close..." at bounding box center [544, 337] width 77 height 10
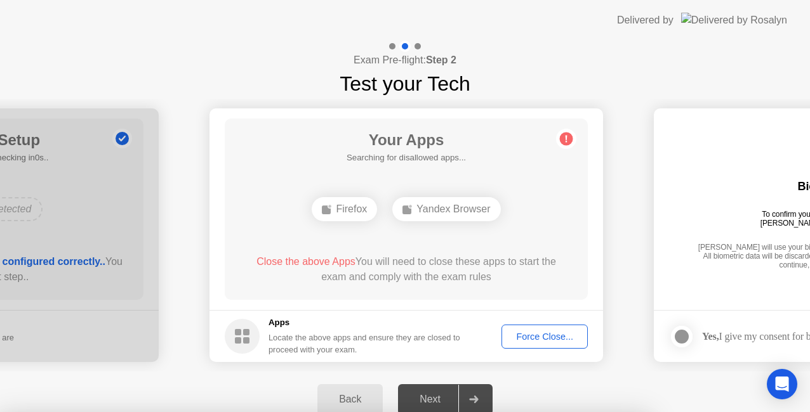
click at [372, 396] on div "Back" at bounding box center [350, 399] width 58 height 11
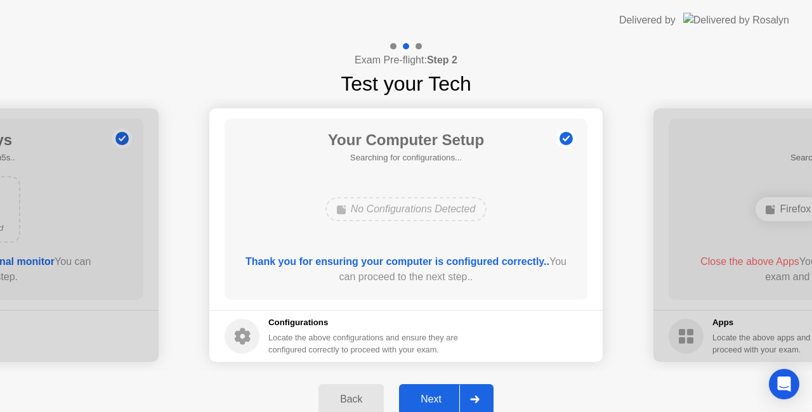
click at [372, 396] on div "Back" at bounding box center [351, 399] width 58 height 11
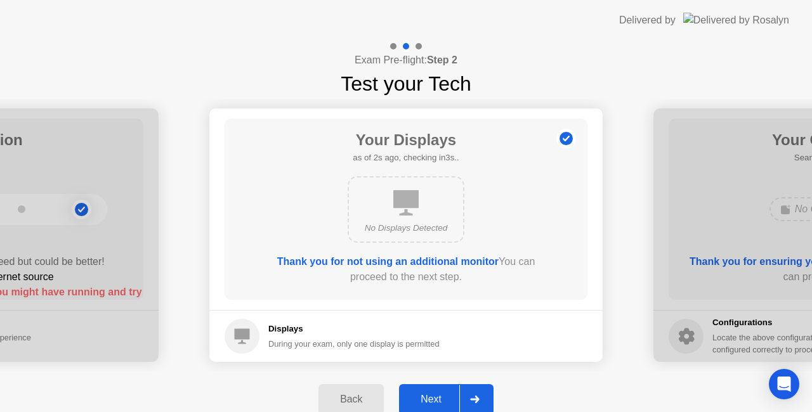
click at [444, 398] on div "Next" at bounding box center [431, 399] width 56 height 11
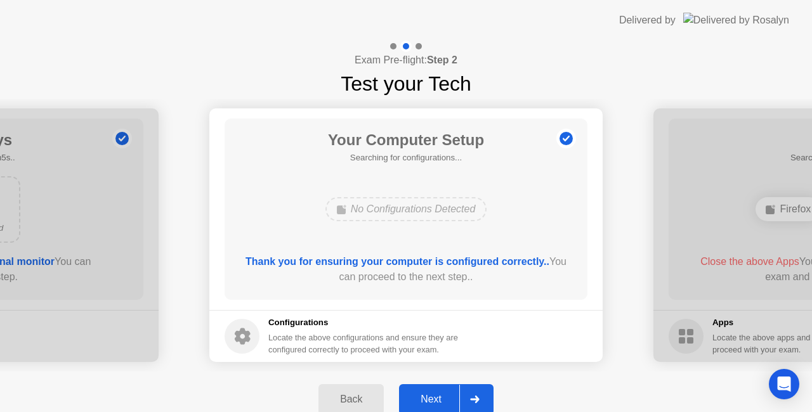
click at [444, 398] on div "Next" at bounding box center [431, 399] width 56 height 11
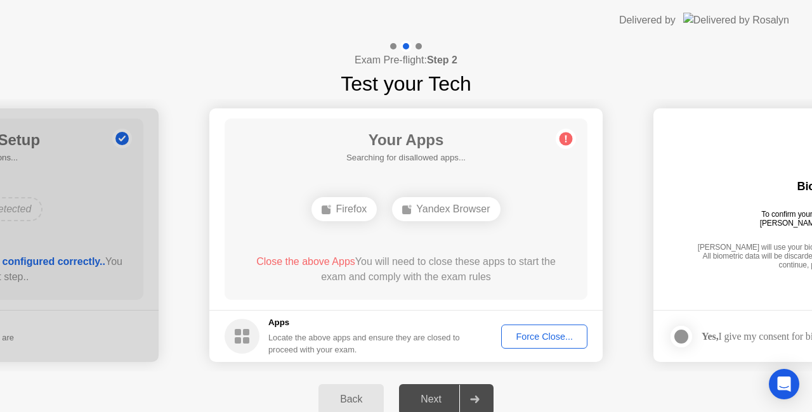
click at [444, 398] on div "Next" at bounding box center [431, 399] width 56 height 11
click at [548, 335] on div "Force Close..." at bounding box center [544, 337] width 77 height 10
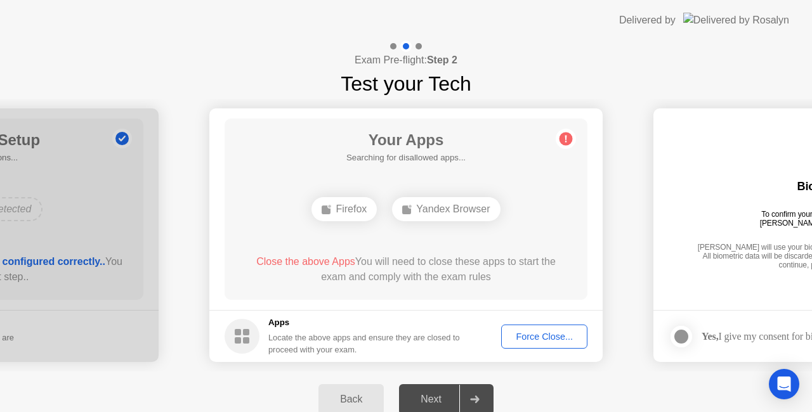
click at [449, 210] on div "Yandex Browser" at bounding box center [446, 209] width 108 height 24
click at [449, 211] on div "Yandex Browser" at bounding box center [446, 209] width 108 height 24
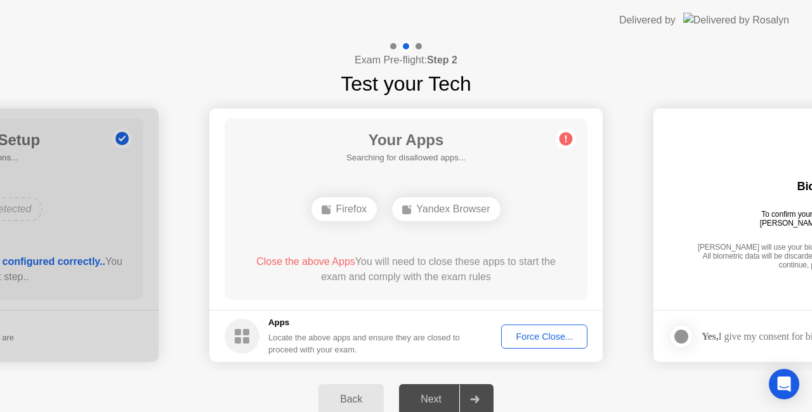
click at [449, 211] on div "Yandex Browser" at bounding box center [446, 209] width 108 height 24
click at [549, 341] on div "Force Close..." at bounding box center [544, 337] width 77 height 10
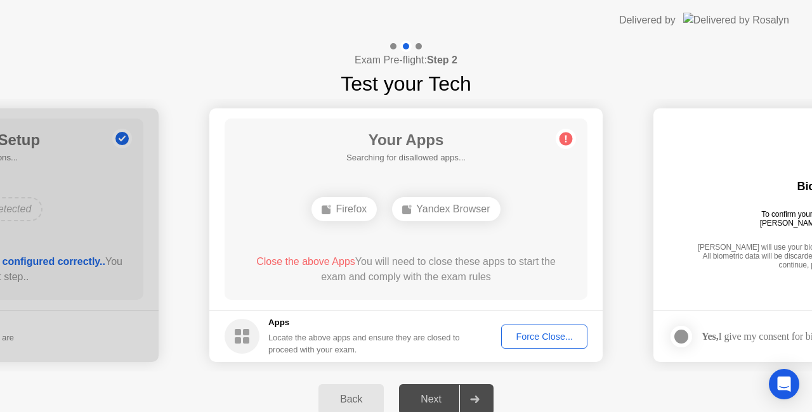
click at [563, 334] on div "Force Close..." at bounding box center [544, 337] width 77 height 10
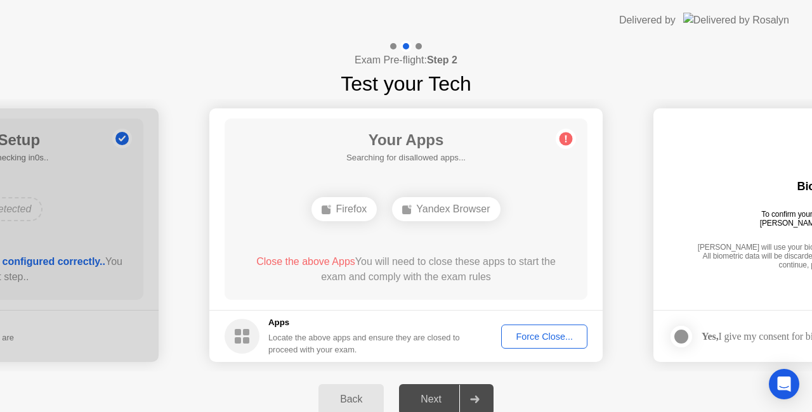
click at [560, 332] on div "Force Close..." at bounding box center [544, 337] width 77 height 10
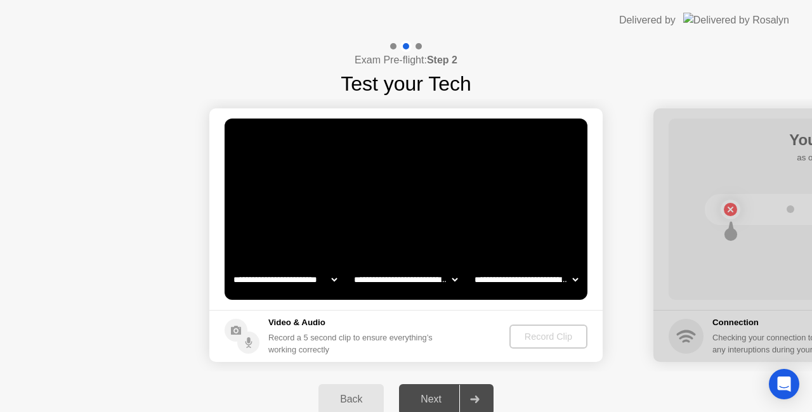
select select "**********"
select select "*******"
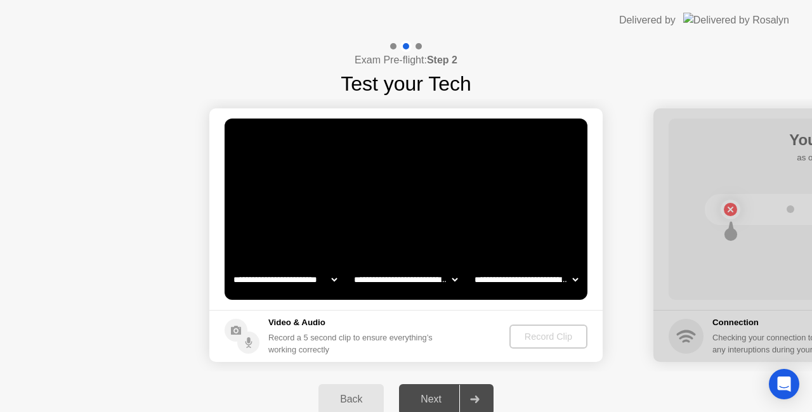
click at [558, 342] on div "Record Clip" at bounding box center [549, 337] width 68 height 10
click at [491, 227] on video at bounding box center [406, 209] width 363 height 181
click at [523, 284] on select "**********" at bounding box center [526, 279] width 109 height 25
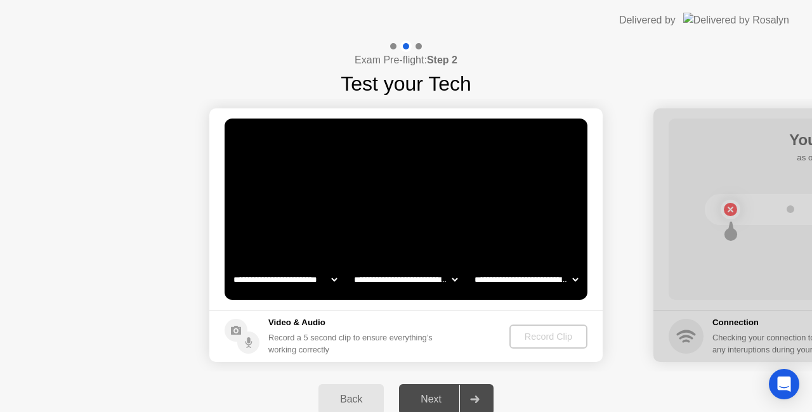
click at [523, 283] on select "**********" at bounding box center [526, 279] width 109 height 25
click at [522, 279] on select "**********" at bounding box center [526, 279] width 109 height 25
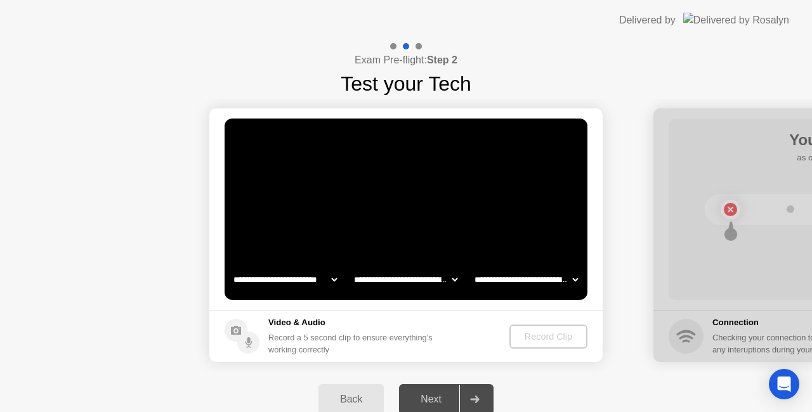
click at [451, 288] on select "**********" at bounding box center [406, 279] width 109 height 25
click at [430, 287] on select "**********" at bounding box center [406, 279] width 109 height 25
click at [427, 284] on select "**********" at bounding box center [406, 279] width 109 height 25
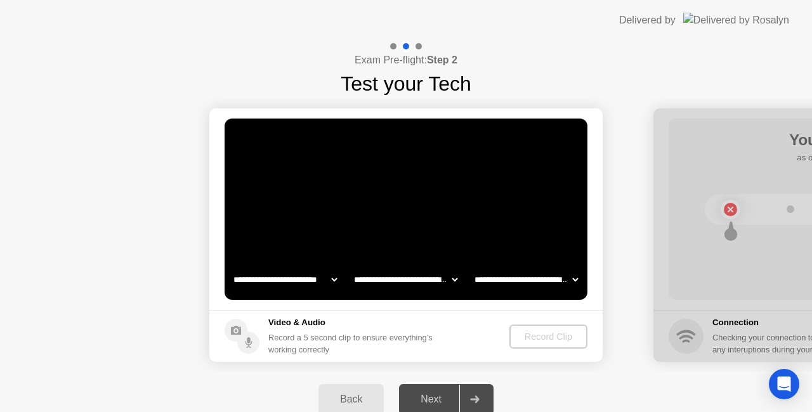
click at [560, 287] on select "**********" at bounding box center [526, 279] width 109 height 25
click at [553, 280] on select "**********" at bounding box center [526, 279] width 109 height 25
click at [574, 277] on select "**********" at bounding box center [526, 279] width 109 height 25
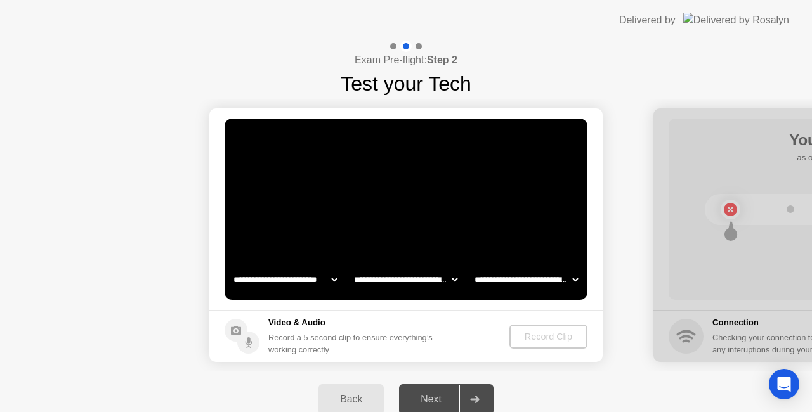
click at [472, 267] on select "**********" at bounding box center [526, 279] width 109 height 25
click at [445, 244] on video at bounding box center [406, 209] width 363 height 181
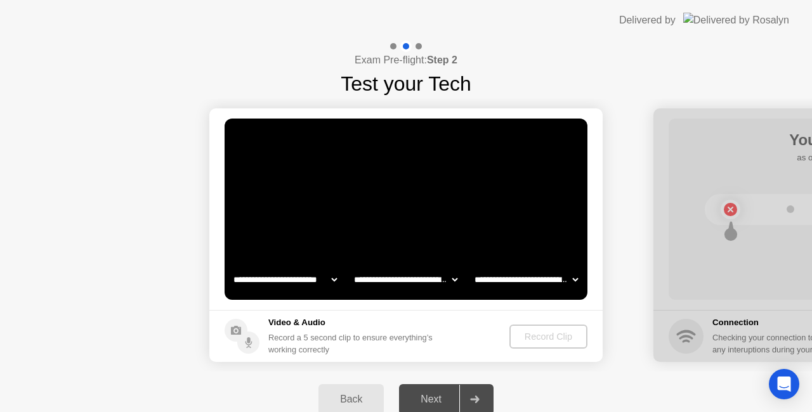
click at [444, 280] on select "**********" at bounding box center [406, 279] width 109 height 25
click at [352, 267] on select "**********" at bounding box center [406, 279] width 109 height 25
click at [320, 279] on select "**********" at bounding box center [285, 279] width 109 height 25
click at [231, 267] on select "**********" at bounding box center [285, 279] width 109 height 25
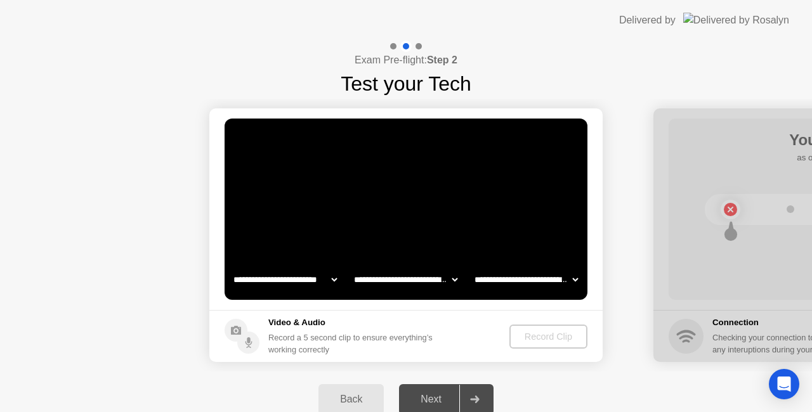
click at [335, 322] on h5 "Video & Audio" at bounding box center [352, 323] width 169 height 13
click at [332, 330] on div "Video & Audio Record a 5 second clip to ensure everything’s working correctly" at bounding box center [352, 336] width 169 height 39
click at [544, 335] on div "Record Clip" at bounding box center [549, 337] width 68 height 10
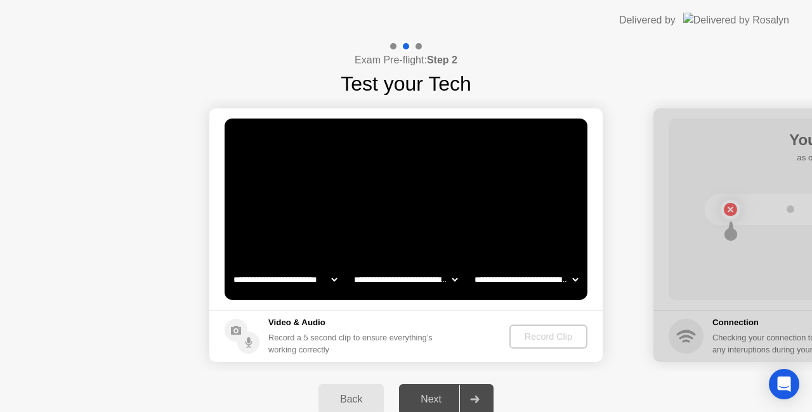
click at [544, 335] on div "Record Clip" at bounding box center [549, 337] width 68 height 10
click at [527, 272] on select "**********" at bounding box center [526, 279] width 109 height 25
select select "**********"
click at [472, 267] on select "**********" at bounding box center [526, 279] width 109 height 25
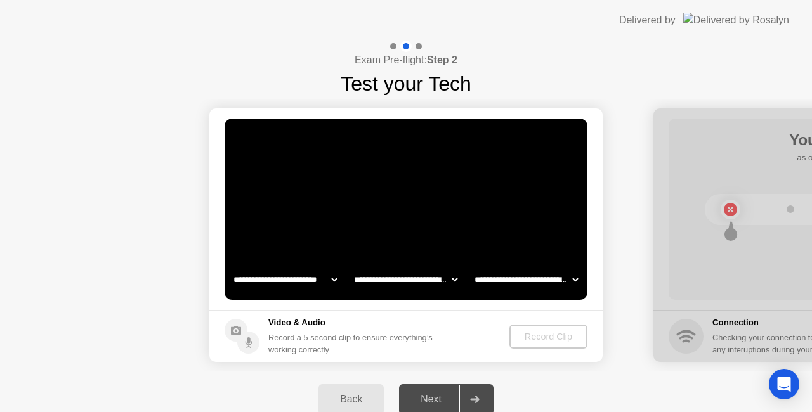
click at [441, 282] on select "**********" at bounding box center [406, 279] width 109 height 25
select select "**********"
click at [352, 267] on select "**********" at bounding box center [406, 279] width 109 height 25
click at [330, 273] on select "**********" at bounding box center [285, 279] width 109 height 25
click at [331, 277] on select "**********" at bounding box center [285, 279] width 109 height 25
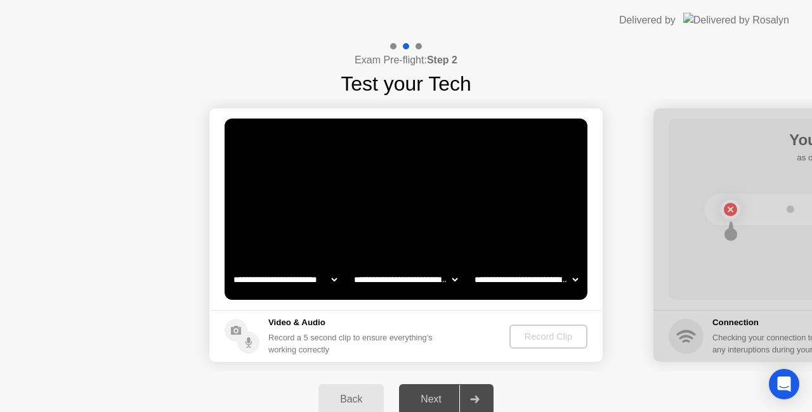
click at [331, 277] on select "**********" at bounding box center [285, 279] width 109 height 25
drag, startPoint x: 645, startPoint y: 221, endPoint x: 539, endPoint y: 343, distance: 160.6
click at [539, 342] on div "Record Clip" at bounding box center [549, 337] width 68 height 10
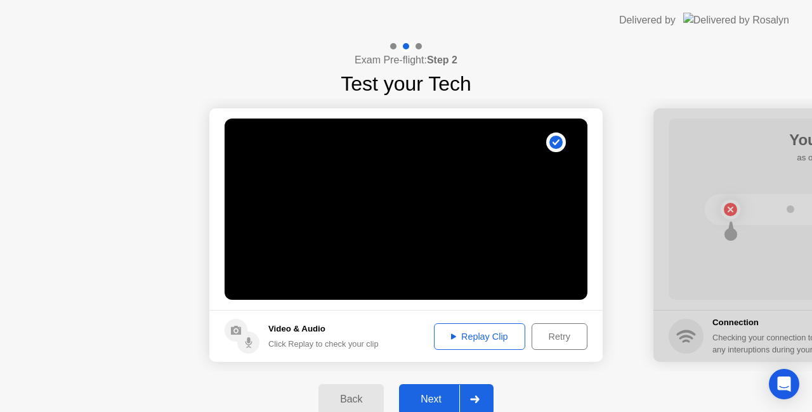
click at [476, 398] on icon at bounding box center [475, 400] width 10 height 8
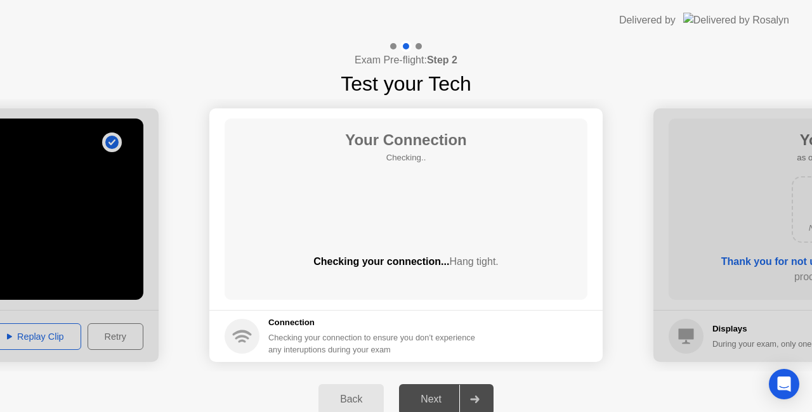
click at [410, 240] on div "Your Connection Checking.. Checking your connection... Hang tight." at bounding box center [406, 209] width 363 height 181
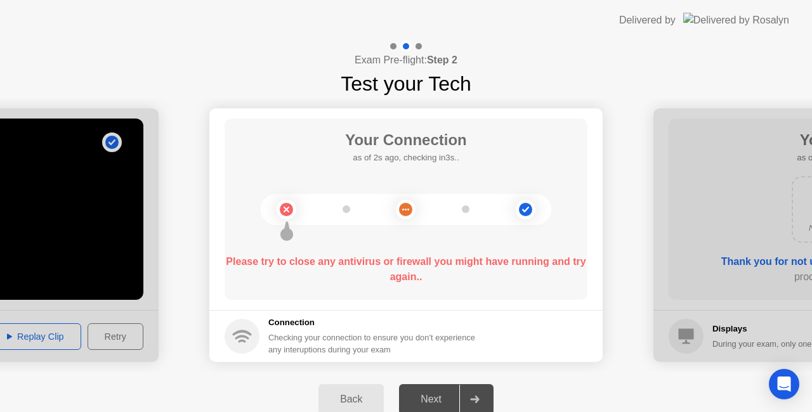
click at [410, 256] on b "Please try to close any antivirus or firewall you might have running and try ag…" at bounding box center [406, 269] width 360 height 26
click at [414, 223] on icon at bounding box center [405, 209] width 51 height 51
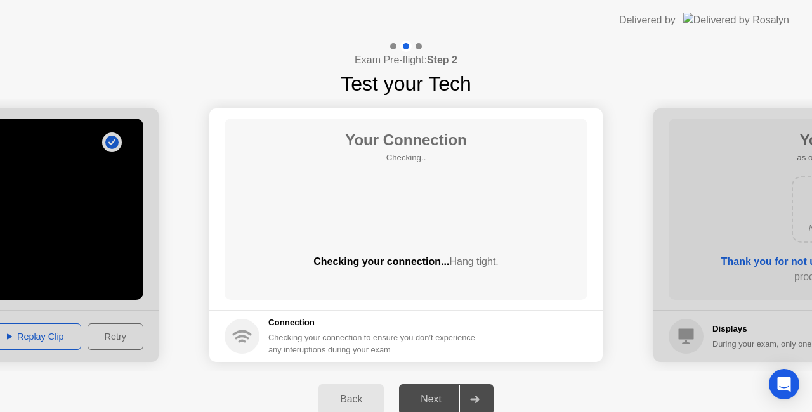
drag, startPoint x: 437, startPoint y: 291, endPoint x: 546, endPoint y: 268, distance: 112.1
click at [437, 291] on div "Your Connection Checking.. Checking your connection... Hang tight." at bounding box center [406, 209] width 363 height 181
click at [429, 263] on div "Checking your connection... Hang tight." at bounding box center [406, 261] width 363 height 15
click at [405, 233] on div "Your Connection Checking.. Checking your connection... Hang tight." at bounding box center [406, 209] width 363 height 181
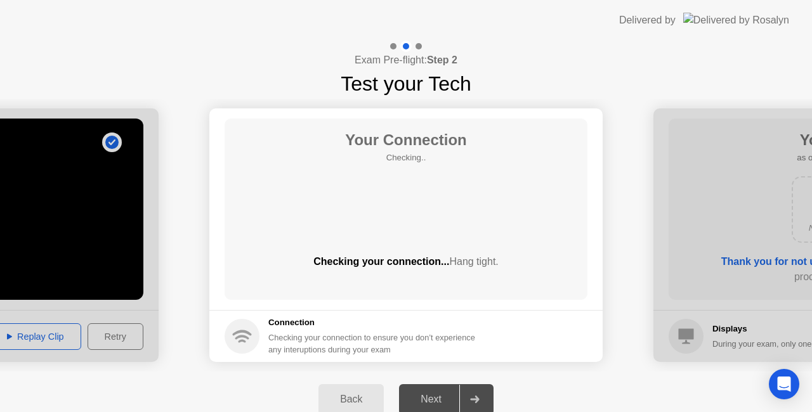
click at [405, 233] on div "Your Connection Checking.. Checking your connection... Hang tight." at bounding box center [406, 209] width 363 height 181
click at [355, 399] on div "Back" at bounding box center [351, 399] width 58 height 11
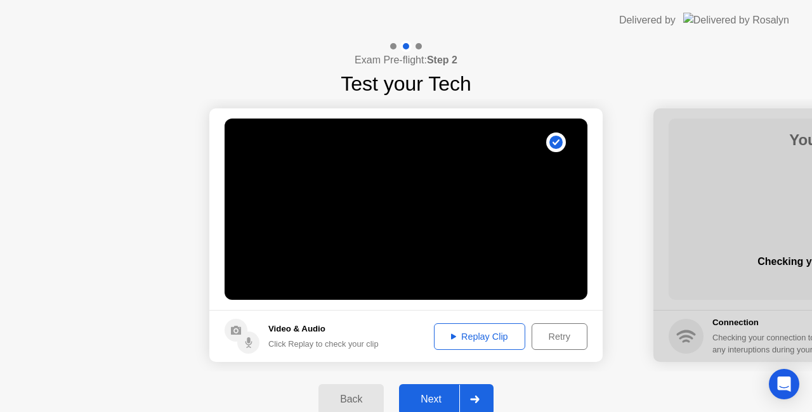
click at [478, 395] on div at bounding box center [474, 399] width 30 height 29
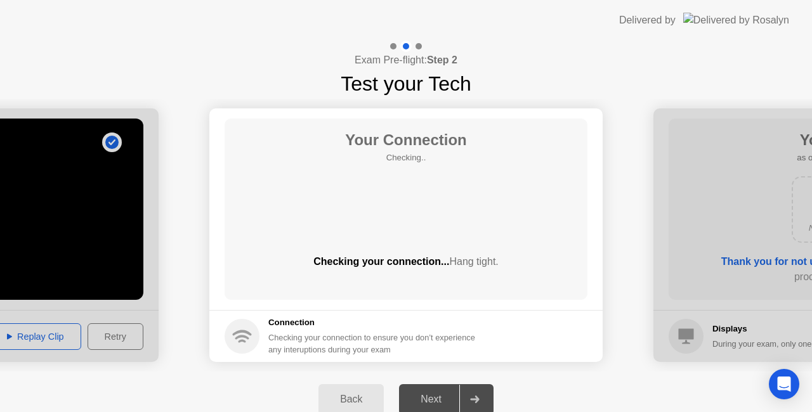
click at [322, 330] on div "Connection Checking your connection to ensure you don’t experience any interupt…" at bounding box center [375, 336] width 214 height 39
click at [390, 330] on div "Connection Checking your connection to ensure you don’t experience any interupt…" at bounding box center [375, 336] width 214 height 39
click at [390, 331] on div "Connection Checking your connection to ensure you don’t experience any interupt…" at bounding box center [375, 336] width 214 height 39
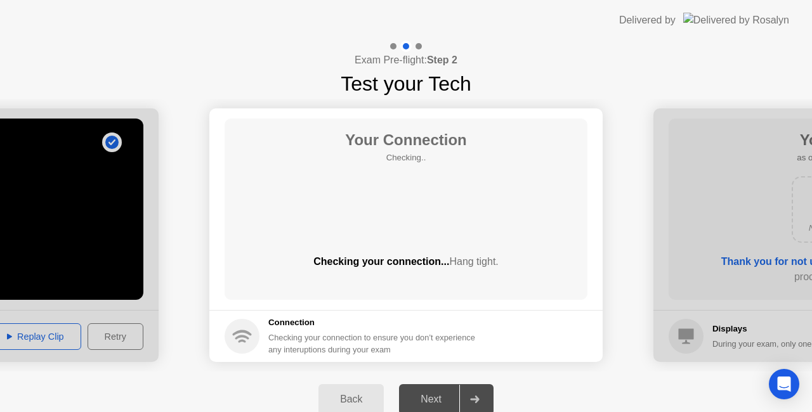
click at [390, 331] on div "Connection Checking your connection to ensure you don’t experience any interupt…" at bounding box center [375, 336] width 214 height 39
click at [477, 339] on div "Checking your connection to ensure you don’t experience any interuptions during…" at bounding box center [375, 344] width 214 height 24
click at [480, 395] on div at bounding box center [474, 399] width 30 height 29
click at [480, 395] on body "**********" at bounding box center [406, 206] width 812 height 412
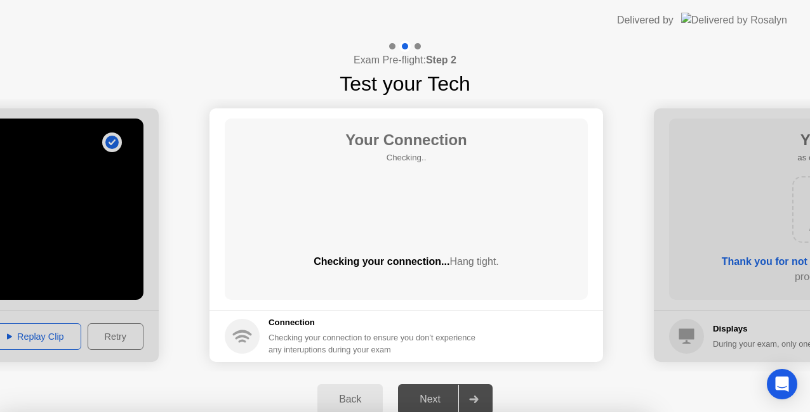
click at [770, 412] on div at bounding box center [405, 412] width 810 height 0
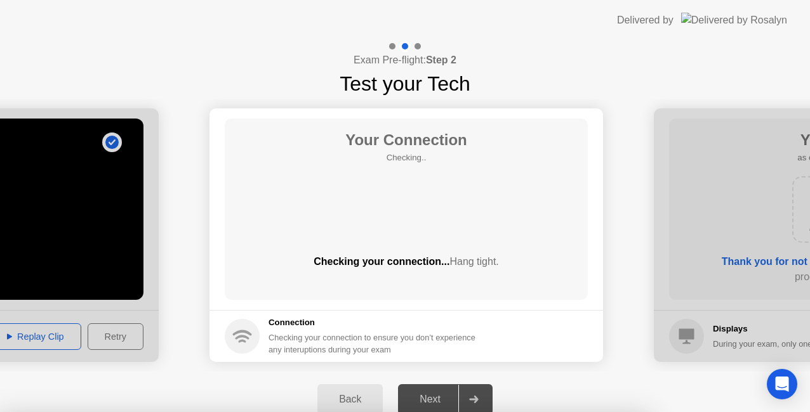
click at [770, 412] on div at bounding box center [405, 412] width 810 height 0
